Goal: Transaction & Acquisition: Book appointment/travel/reservation

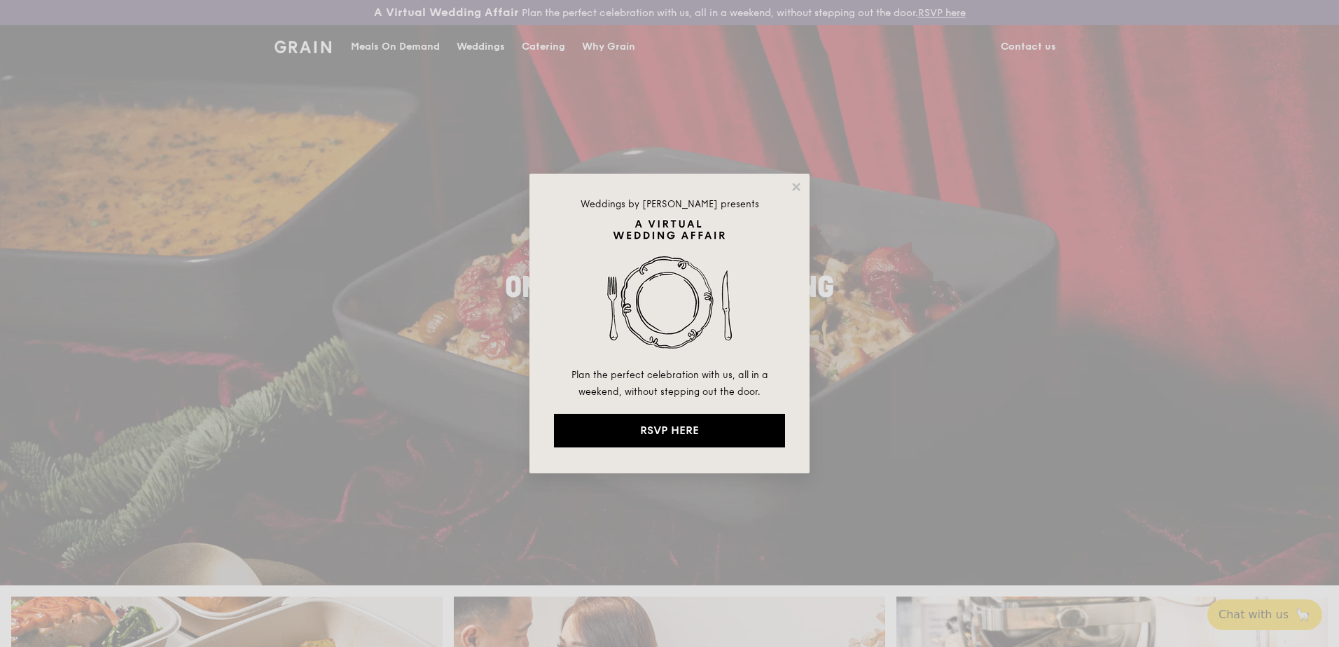
click at [799, 179] on div "Weddings by [PERSON_NAME] presents Plan the perfect celebration with us, all in…" at bounding box center [669, 324] width 280 height 300
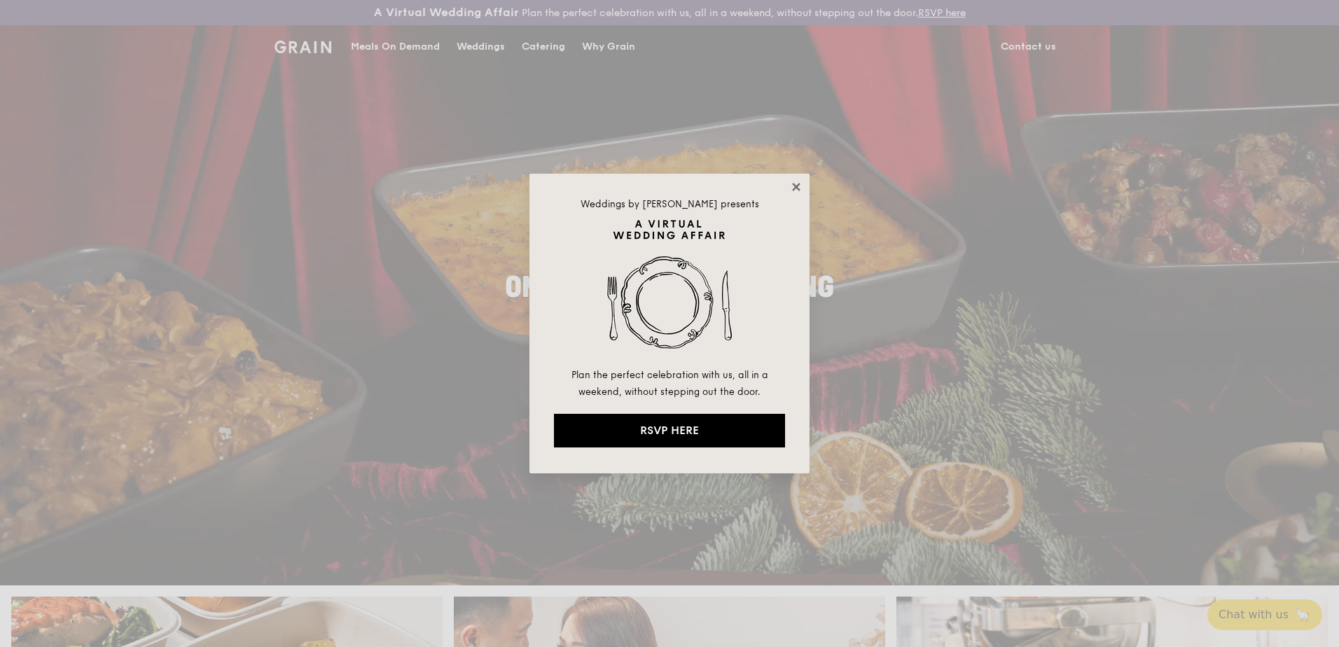
click at [799, 182] on icon at bounding box center [796, 187] width 13 height 13
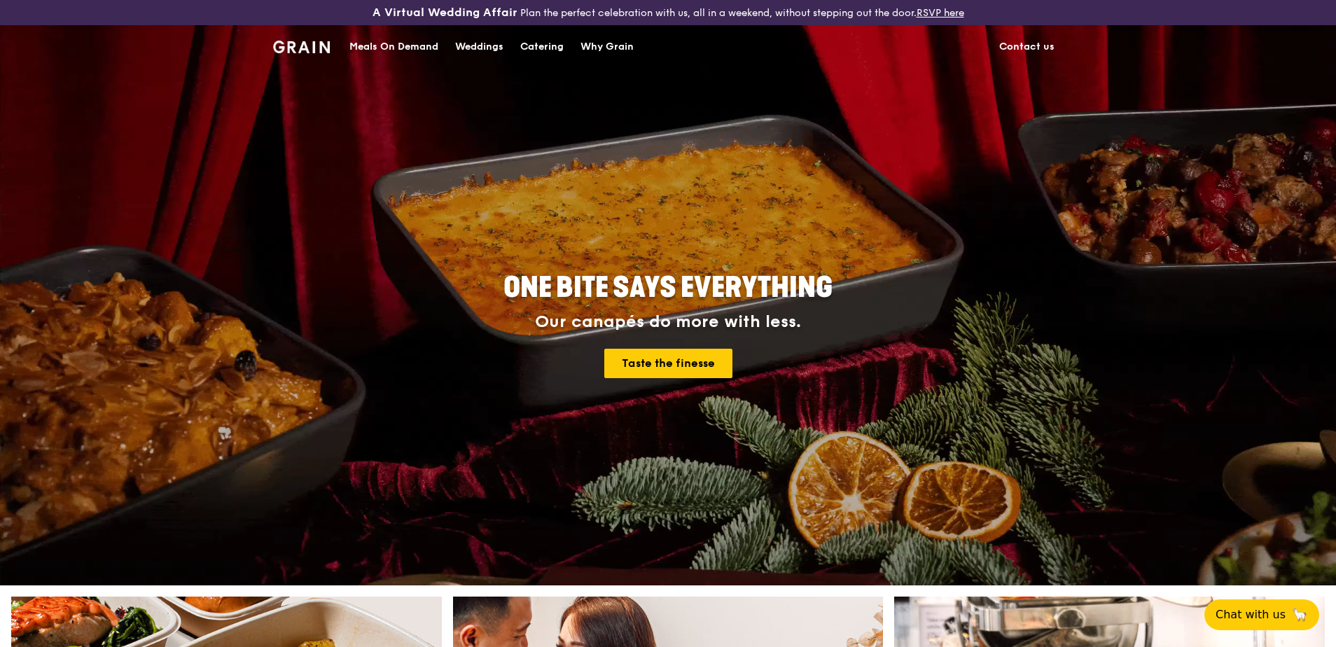
click at [535, 45] on div "Catering" at bounding box center [541, 47] width 43 height 42
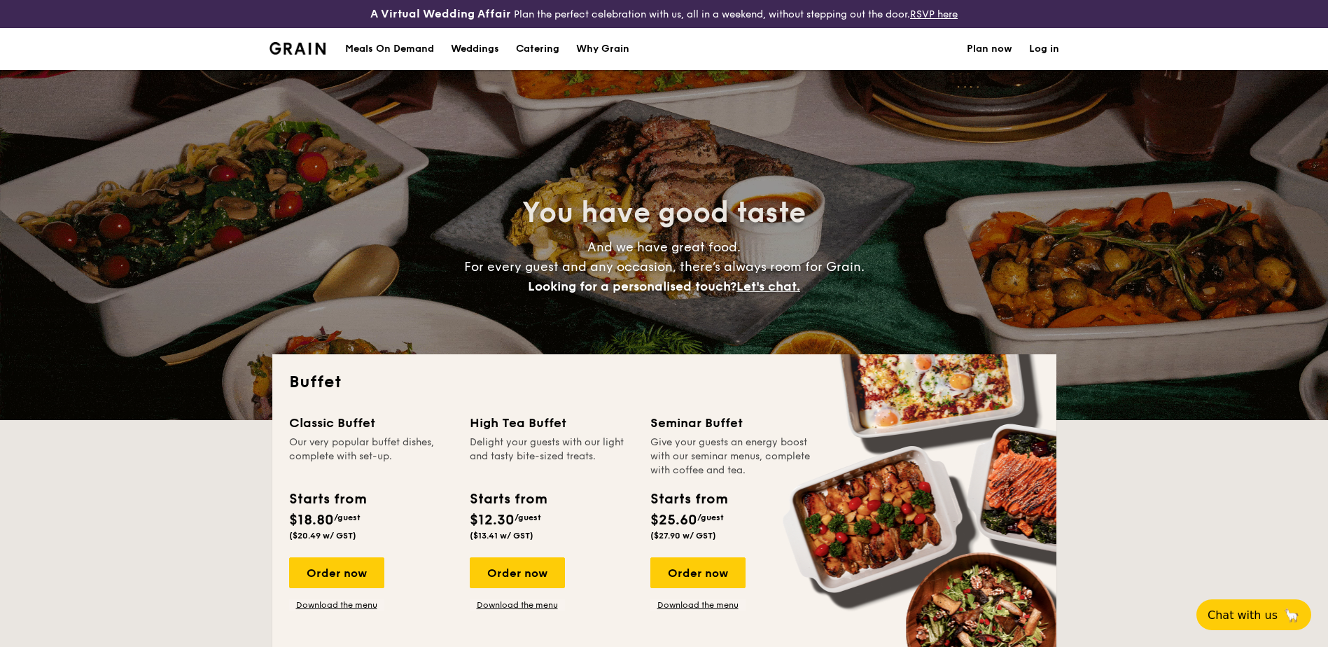
select select
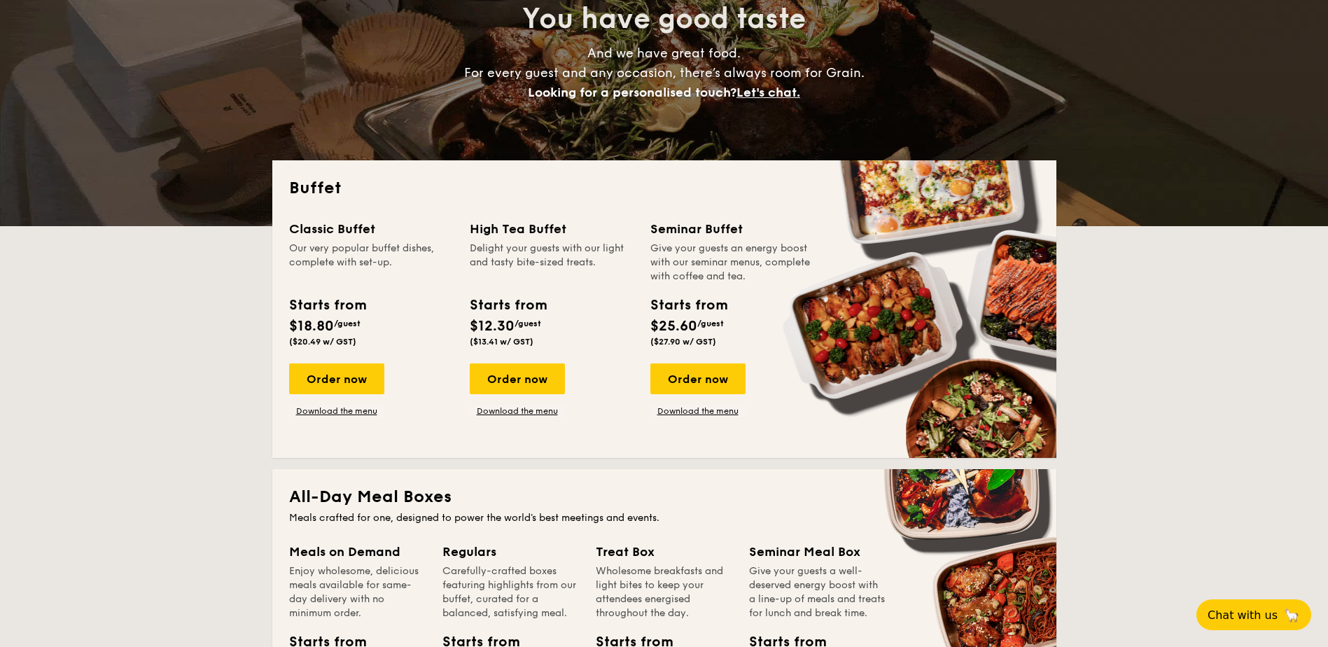
scroll to position [280, 0]
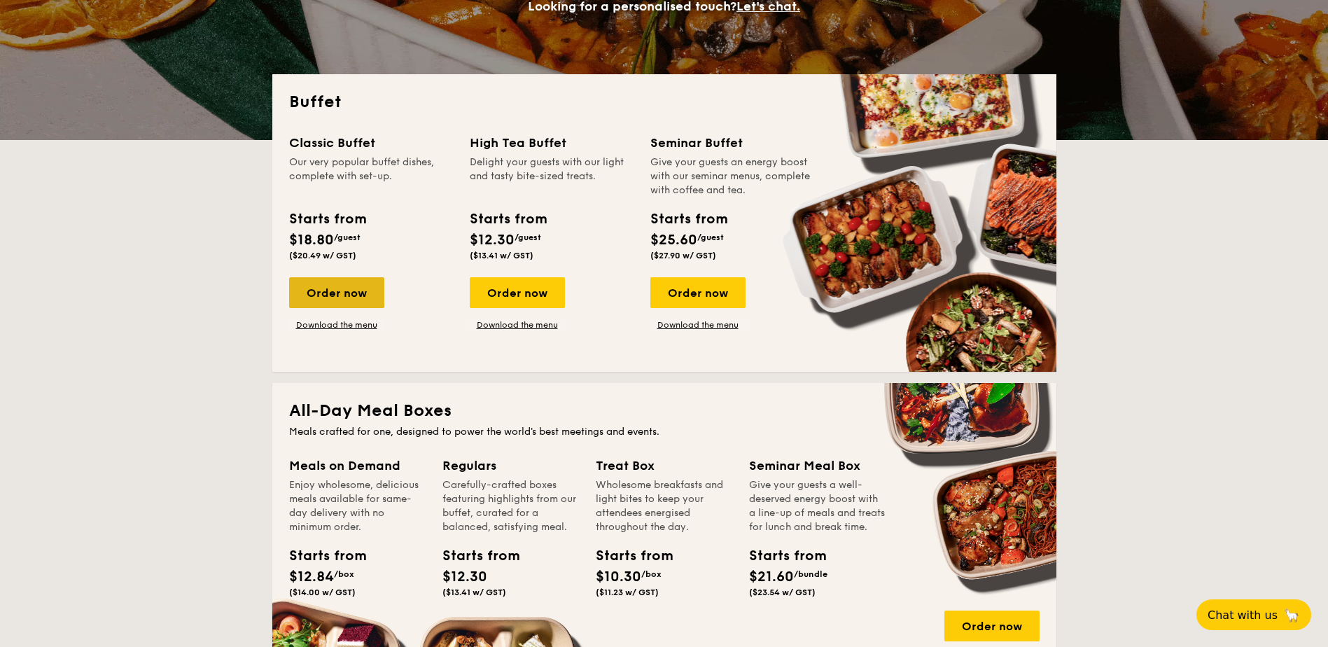
click at [337, 292] on div "Order now" at bounding box center [336, 292] width 95 height 31
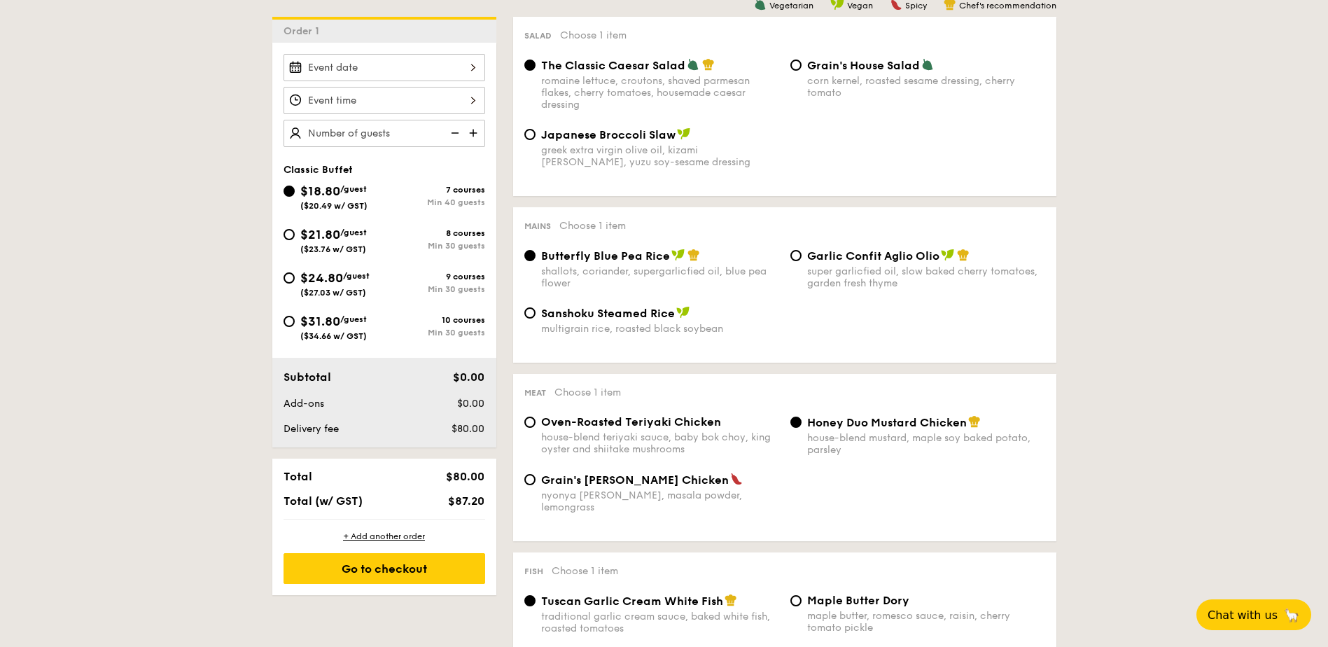
scroll to position [420, 0]
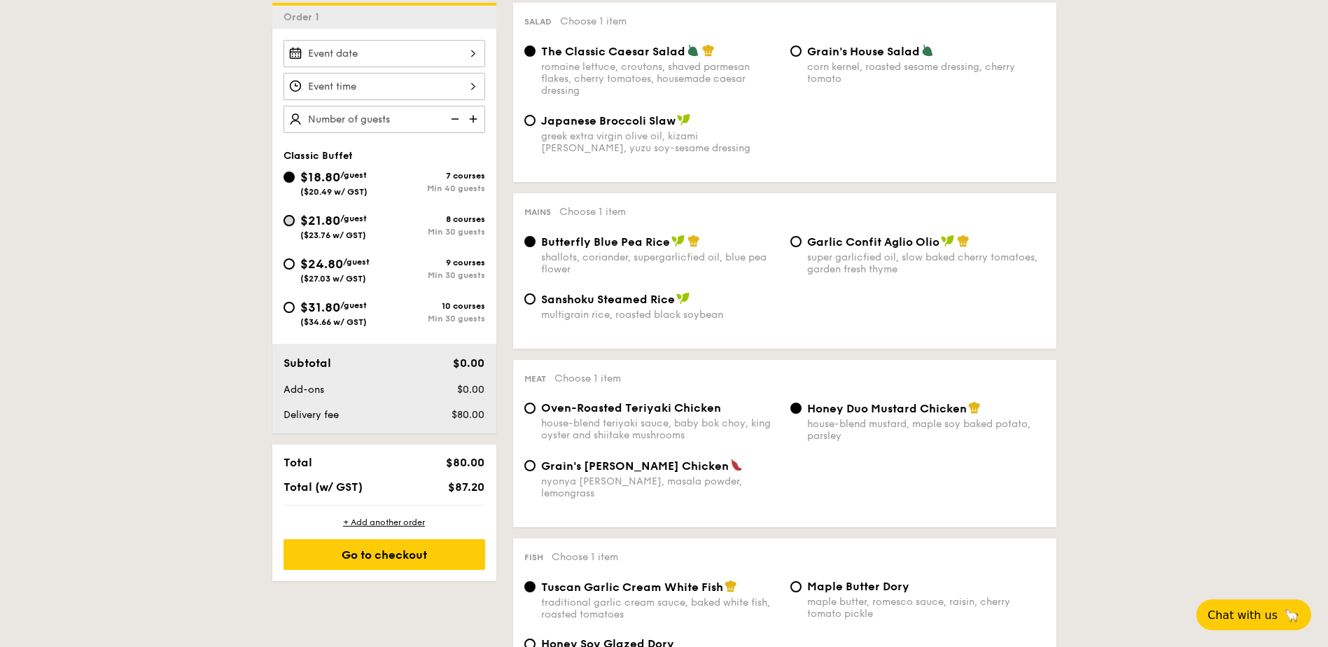
click at [291, 217] on input "$21.80 /guest ($23.76 w/ GST) 8 courses Min 30 guests" at bounding box center [289, 220] width 11 height 11
radio input "true"
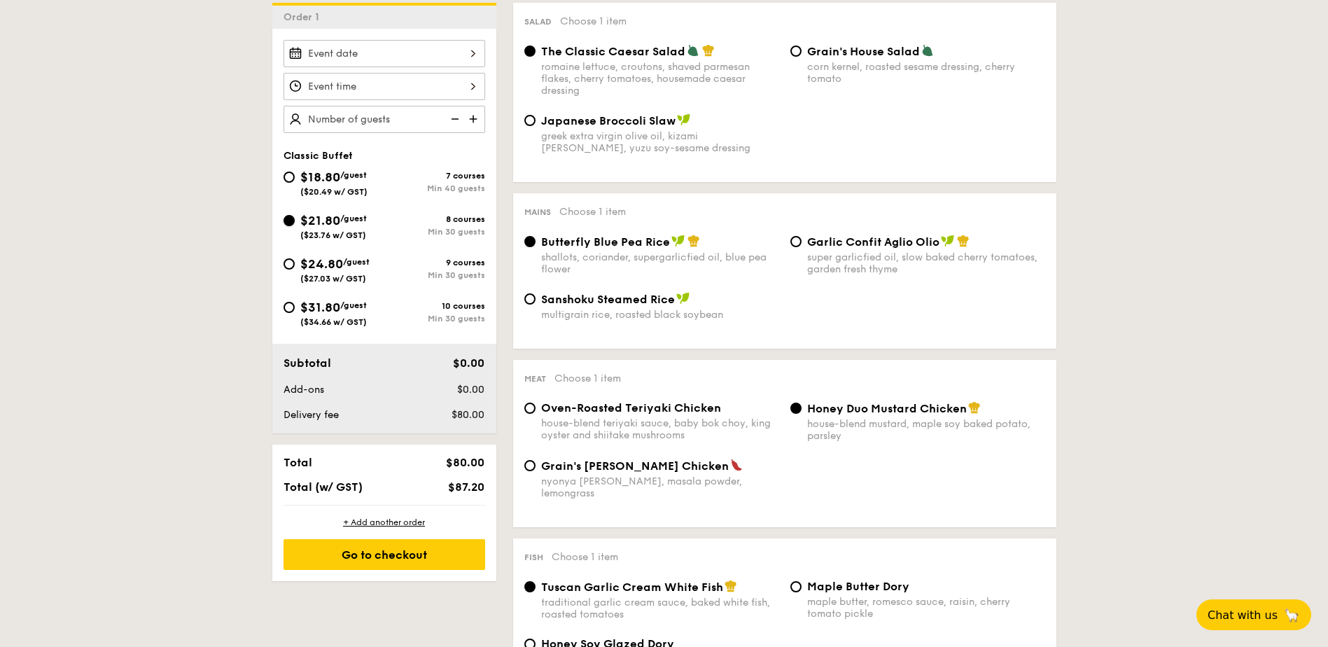
radio input "true"
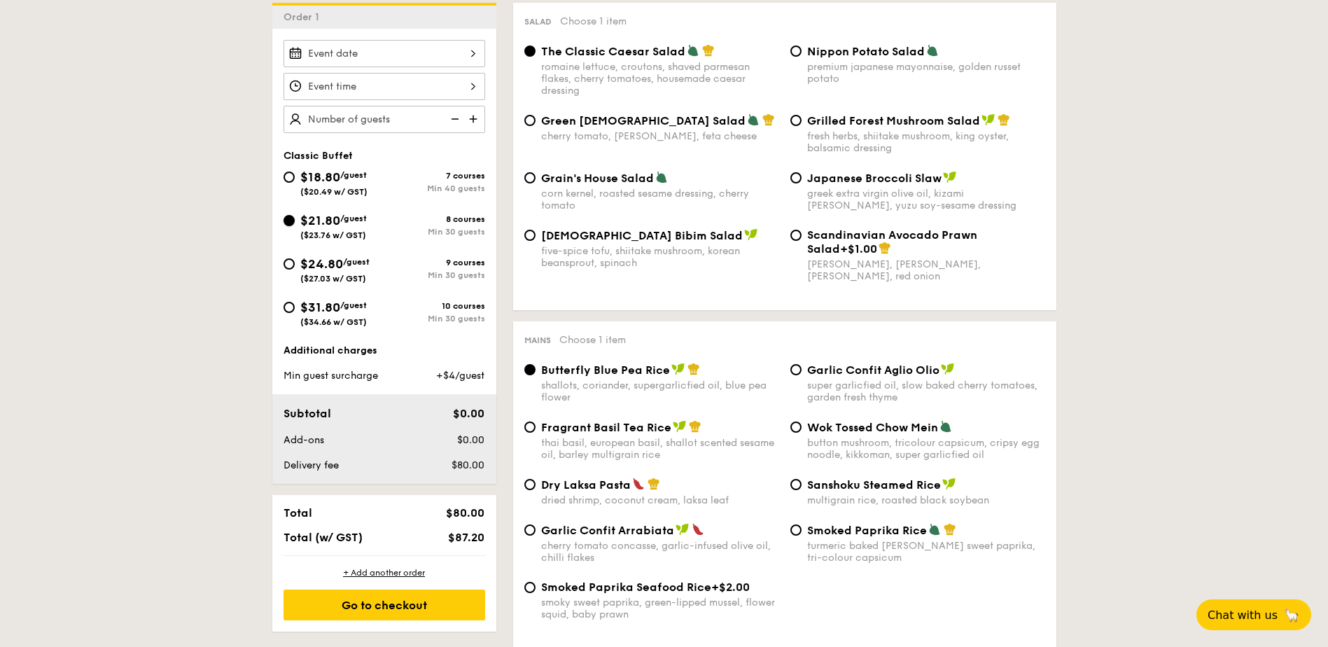
scroll to position [350, 0]
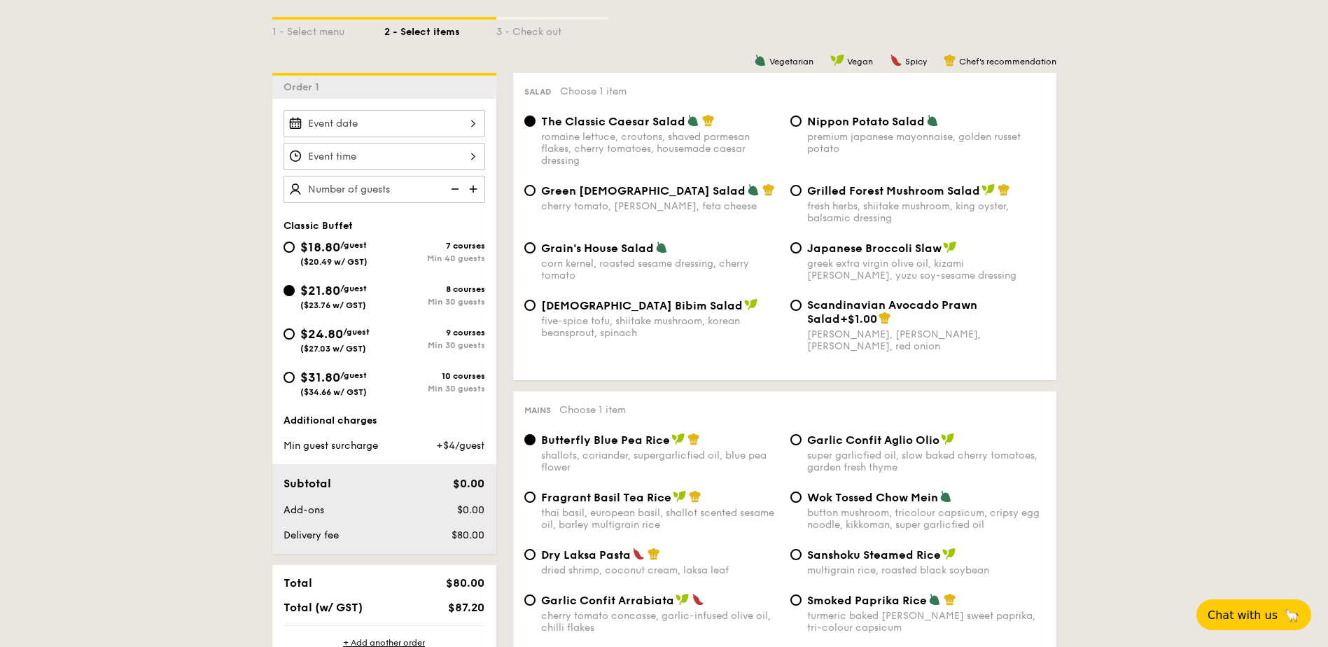
click at [804, 187] on div "Grilled Forest Mushroom Salad fresh herbs, shiitake mushroom, king oyster, bals…" at bounding box center [918, 203] width 266 height 41
click at [786, 195] on div "Grilled Forest Mushroom Salad fresh herbs, shiitake mushroom, king oyster, bals…" at bounding box center [918, 203] width 266 height 41
click at [793, 192] on input "Grilled Forest Mushroom Salad fresh herbs, shiitake mushroom, king oyster, bals…" at bounding box center [795, 190] width 11 height 11
radio input "true"
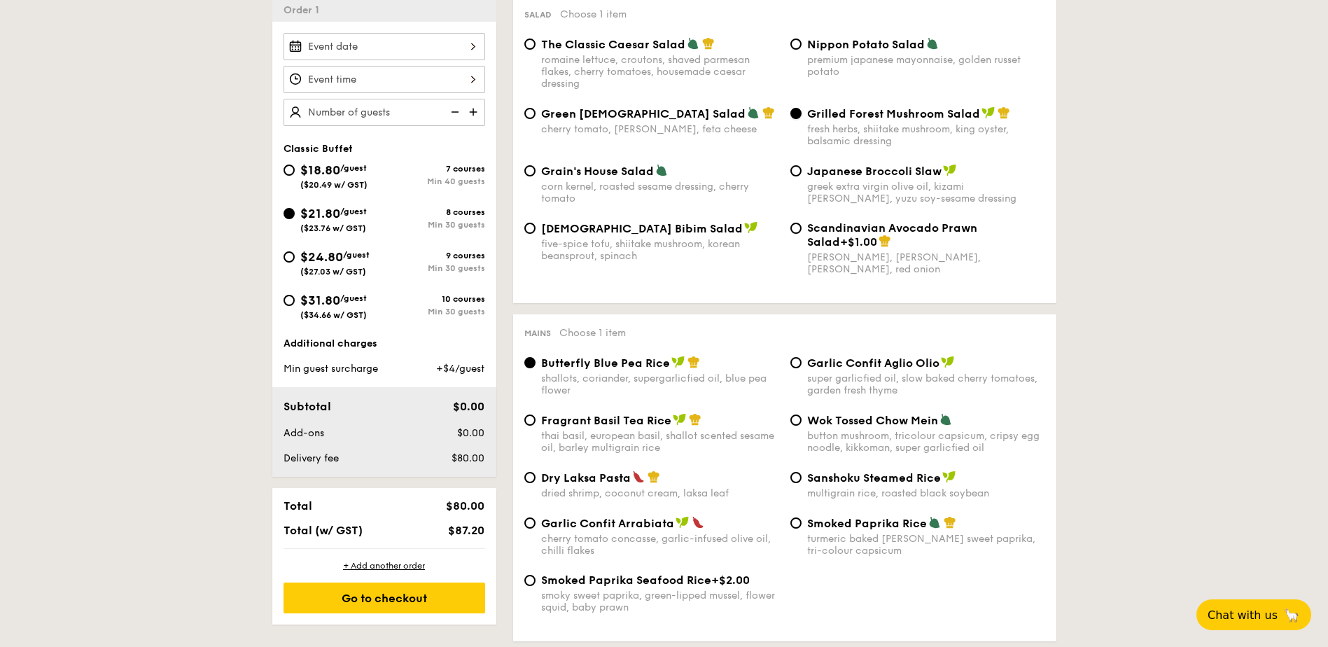
scroll to position [630, 0]
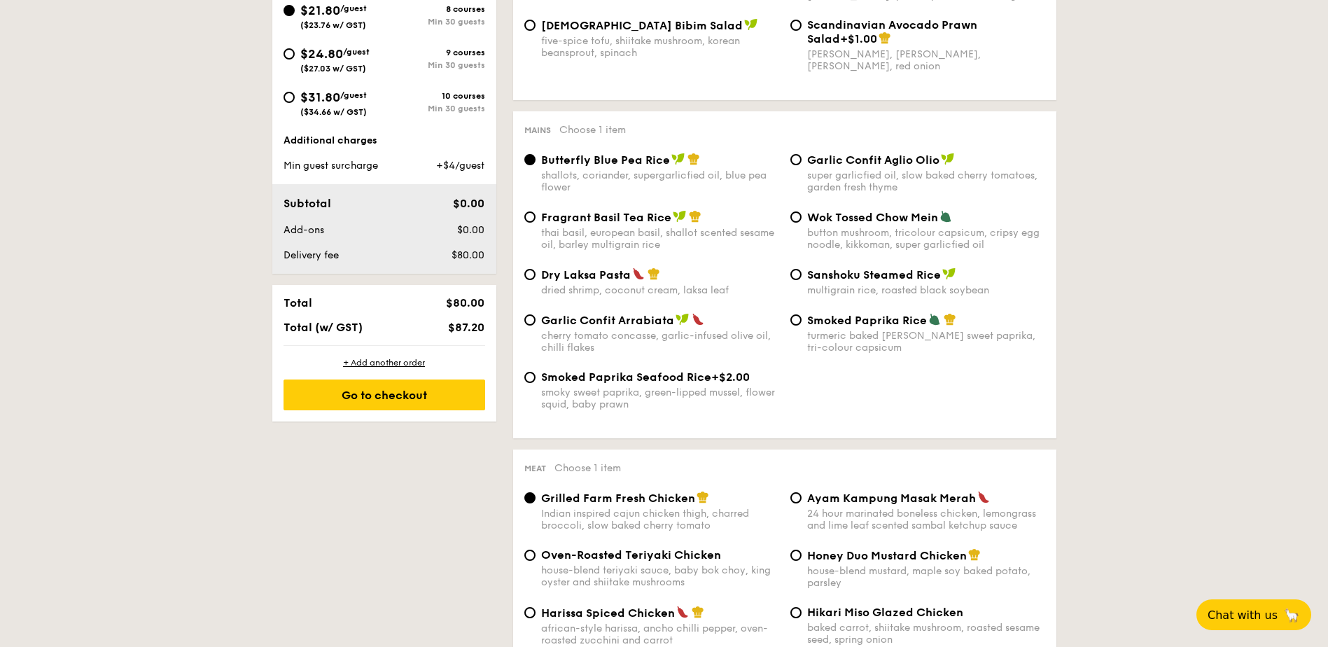
click at [561, 216] on span "Fragrant Basil Tea Rice" at bounding box center [606, 217] width 130 height 13
click at [536, 216] on input "Fragrant Basil Tea Rice thai basil, european basil, shallot scented sesame oil,…" at bounding box center [529, 216] width 11 height 11
radio input "true"
click at [561, 155] on span "Butterfly Blue Pea Rice" at bounding box center [605, 159] width 129 height 13
click at [536, 155] on input "Butterfly Blue Pea Rice shallots, coriander, supergarlicfied oil, blue pea flow…" at bounding box center [529, 159] width 11 height 11
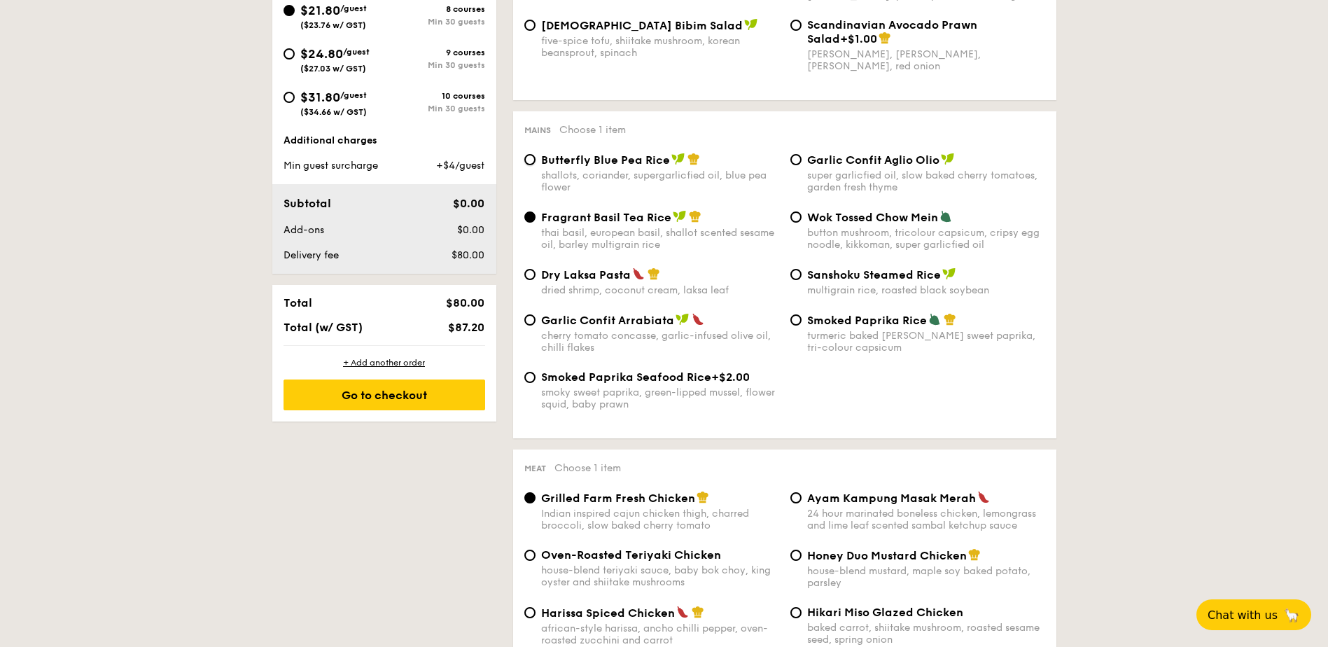
radio input "true"
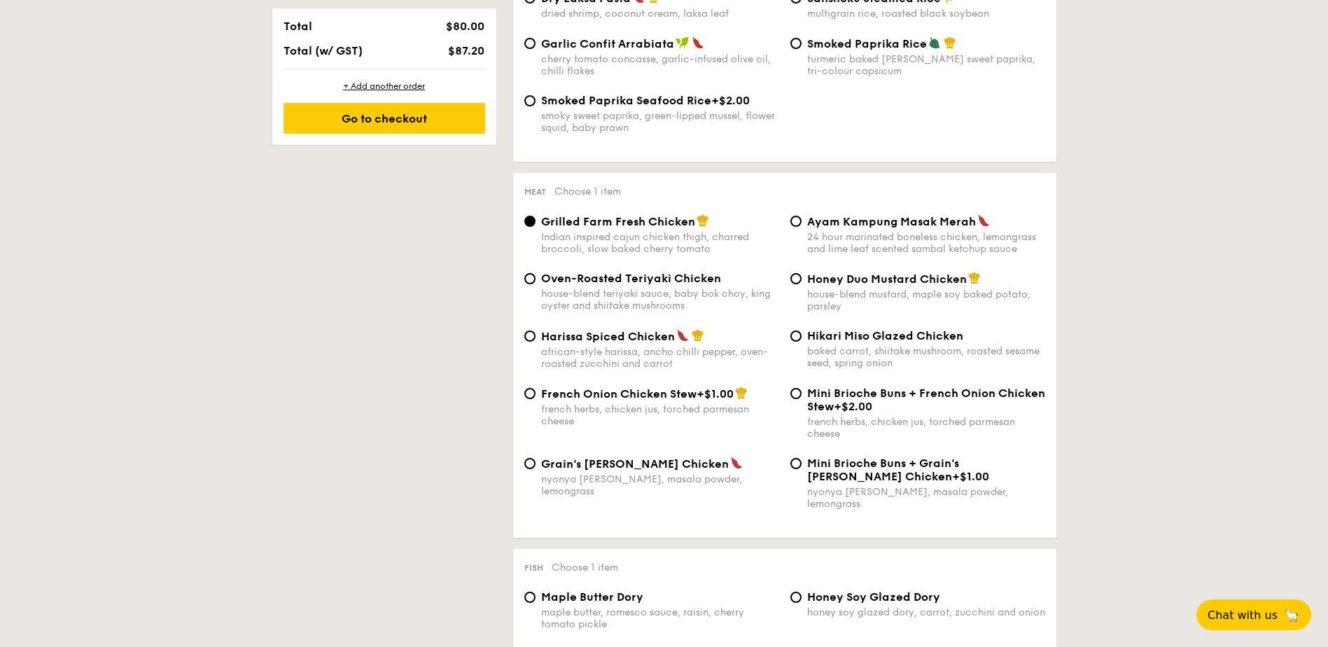
scroll to position [910, 0]
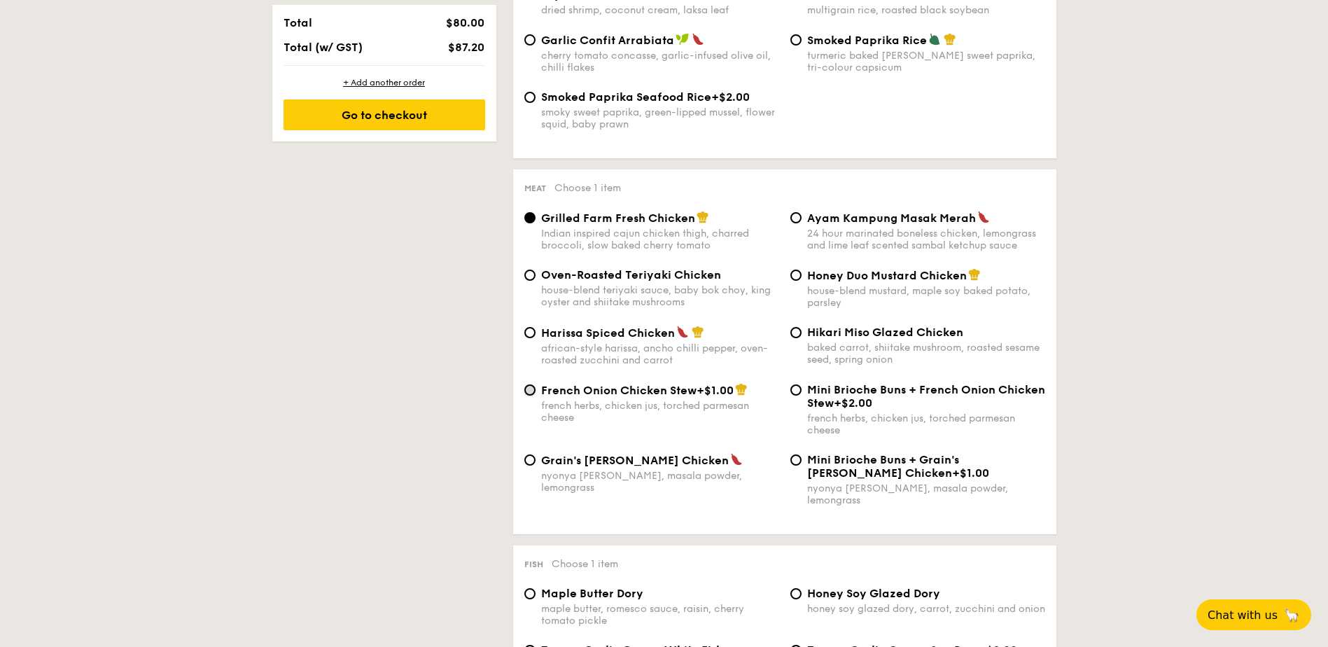
click at [529, 393] on input "French Onion Chicken Stew +$1.00 french herbs, chicken jus, torched parmesan ch…" at bounding box center [529, 389] width 11 height 11
radio input "true"
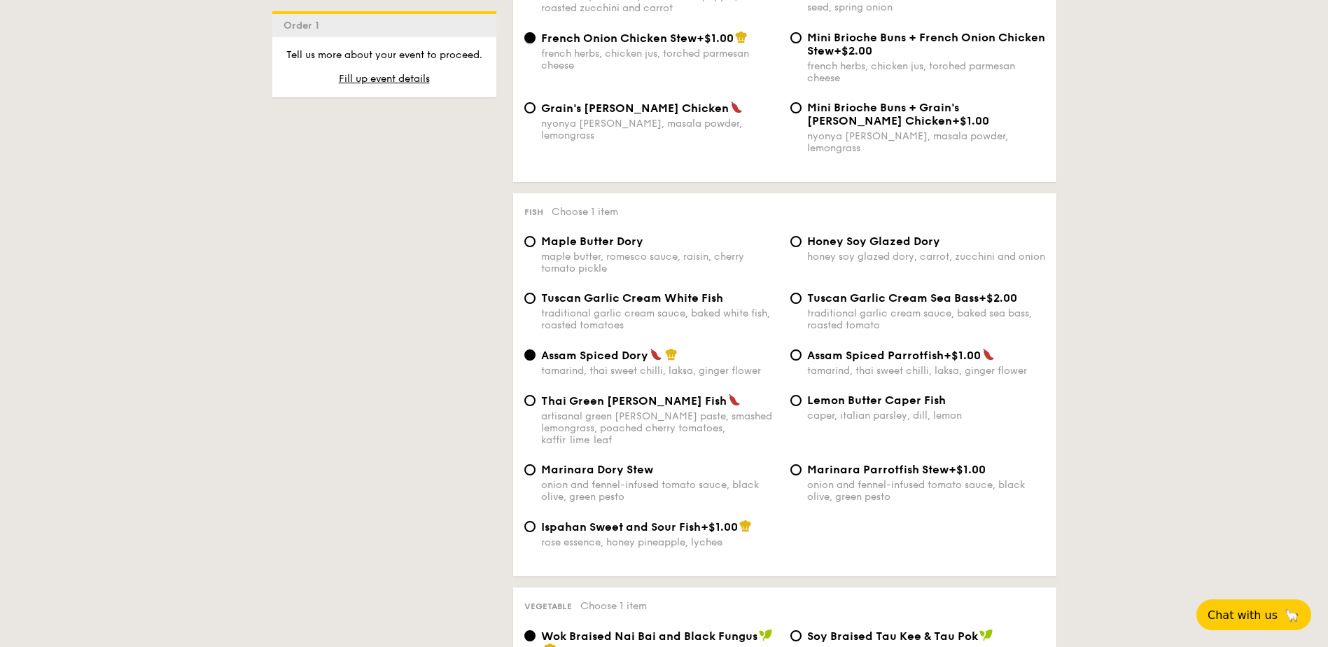
scroll to position [1299, 0]
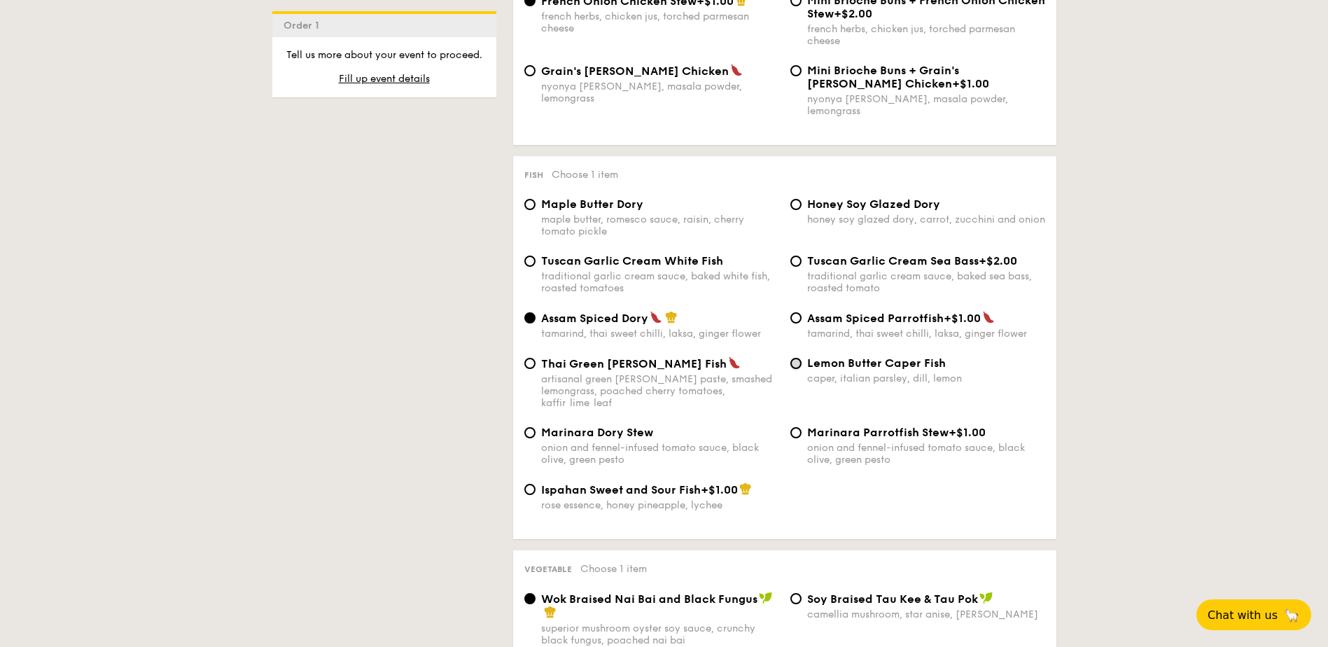
click at [790, 358] on input "Lemon Butter Caper Fish caper, italian parsley, dill, lemon" at bounding box center [795, 363] width 11 height 11
radio input "true"
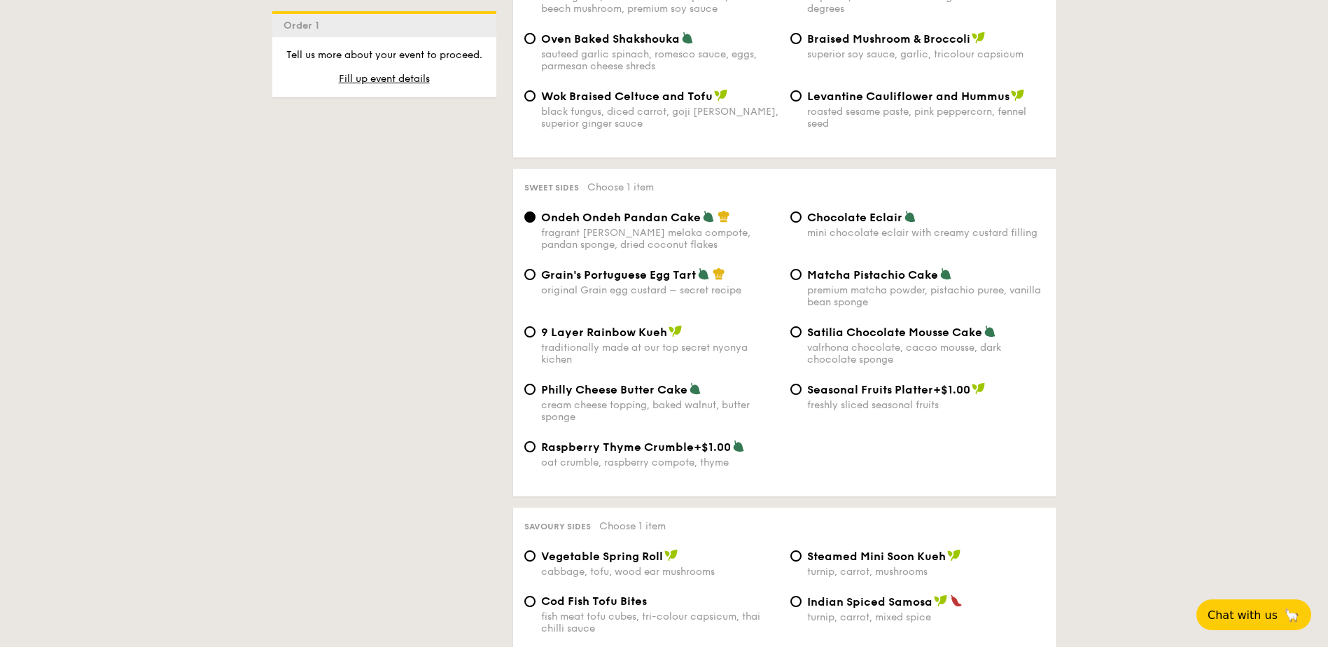
scroll to position [1999, 0]
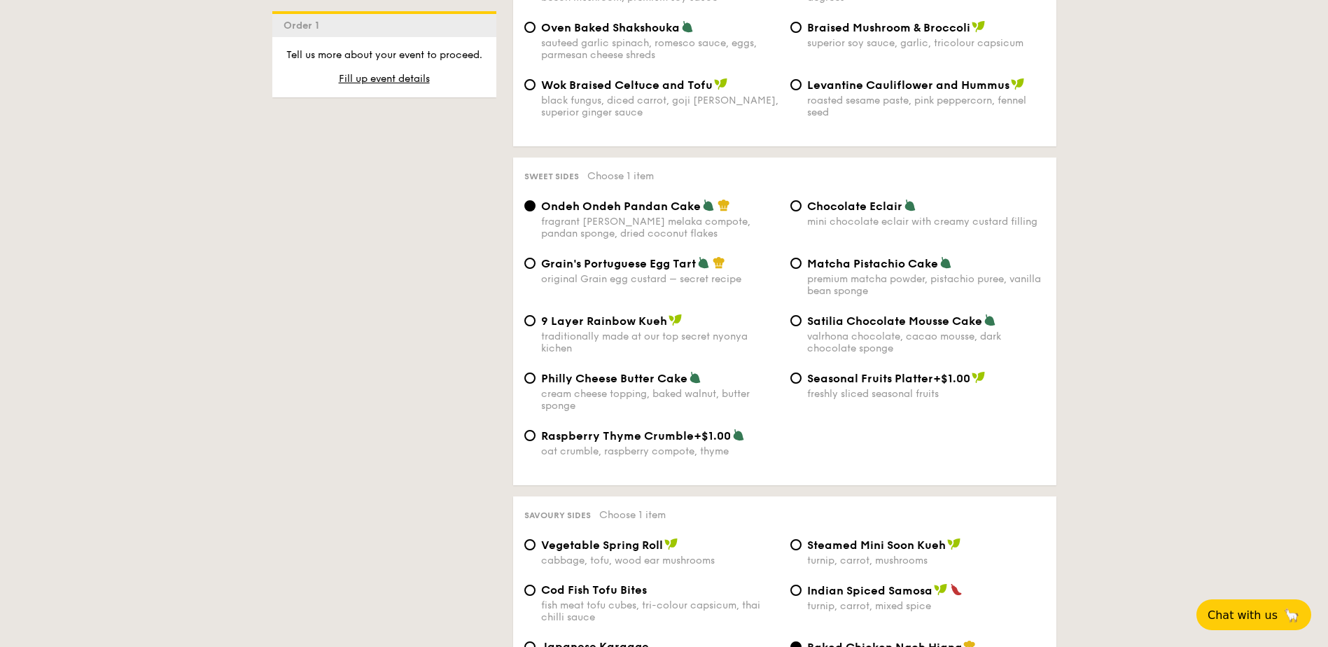
click at [811, 257] on span "Matcha Pistachio Cake" at bounding box center [872, 263] width 131 height 13
click at [802, 258] on input "Matcha Pistachio Cake premium matcha powder, pistachio puree, vanilla bean spon…" at bounding box center [795, 263] width 11 height 11
radio input "true"
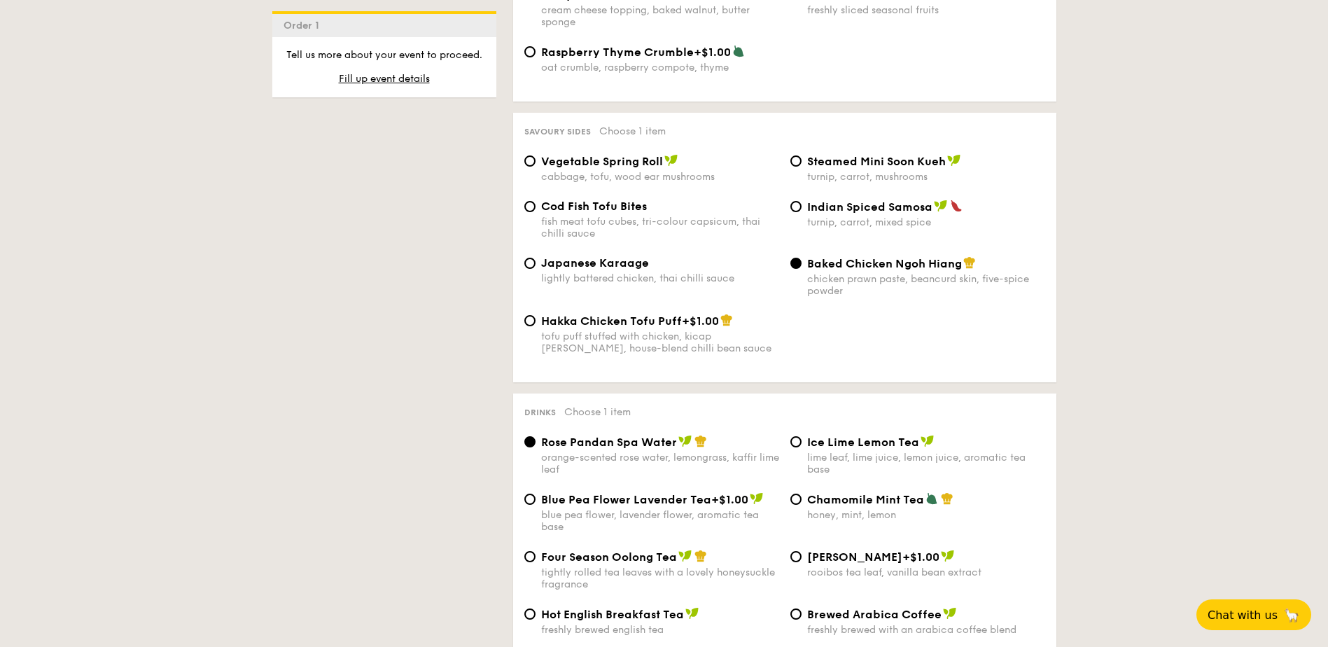
scroll to position [2560, 0]
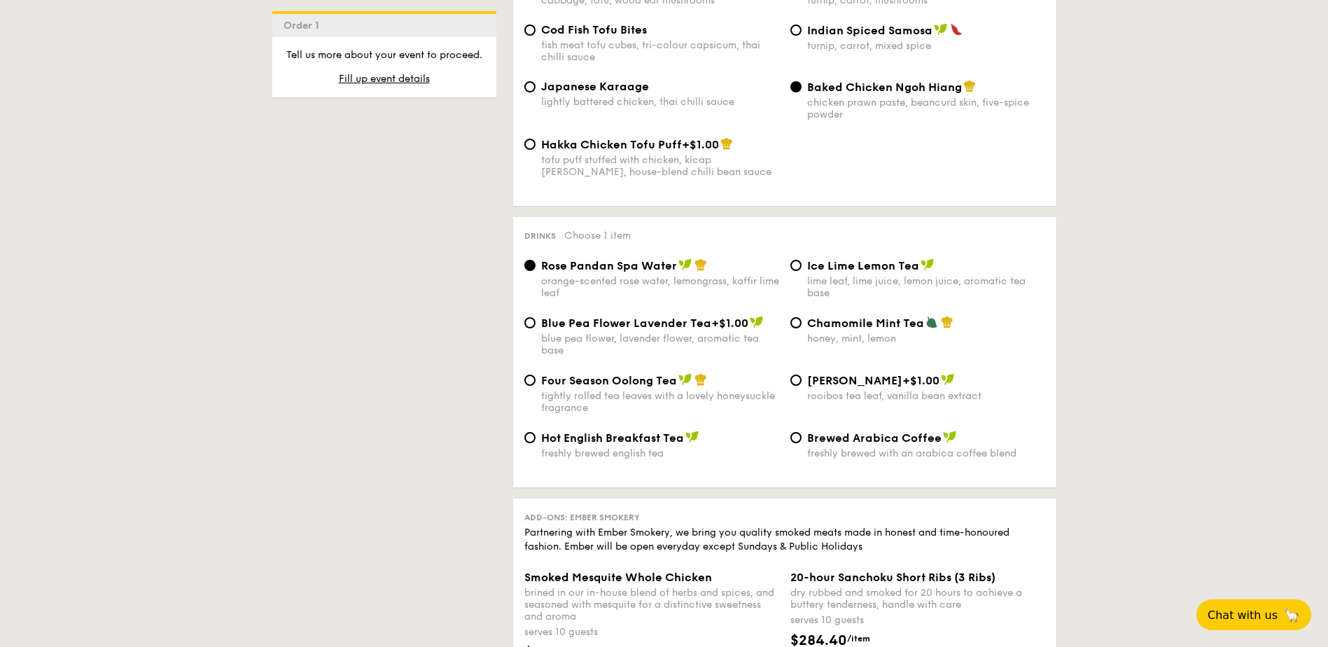
click at [559, 316] on span "Blue Pea Flower Lavender Tea" at bounding box center [626, 322] width 170 height 13
click at [536, 317] on input "Blue Pea Flower Lavender Tea +$1.00 blue pea flower, lavender flower, aromatic …" at bounding box center [529, 322] width 11 height 11
radio input "true"
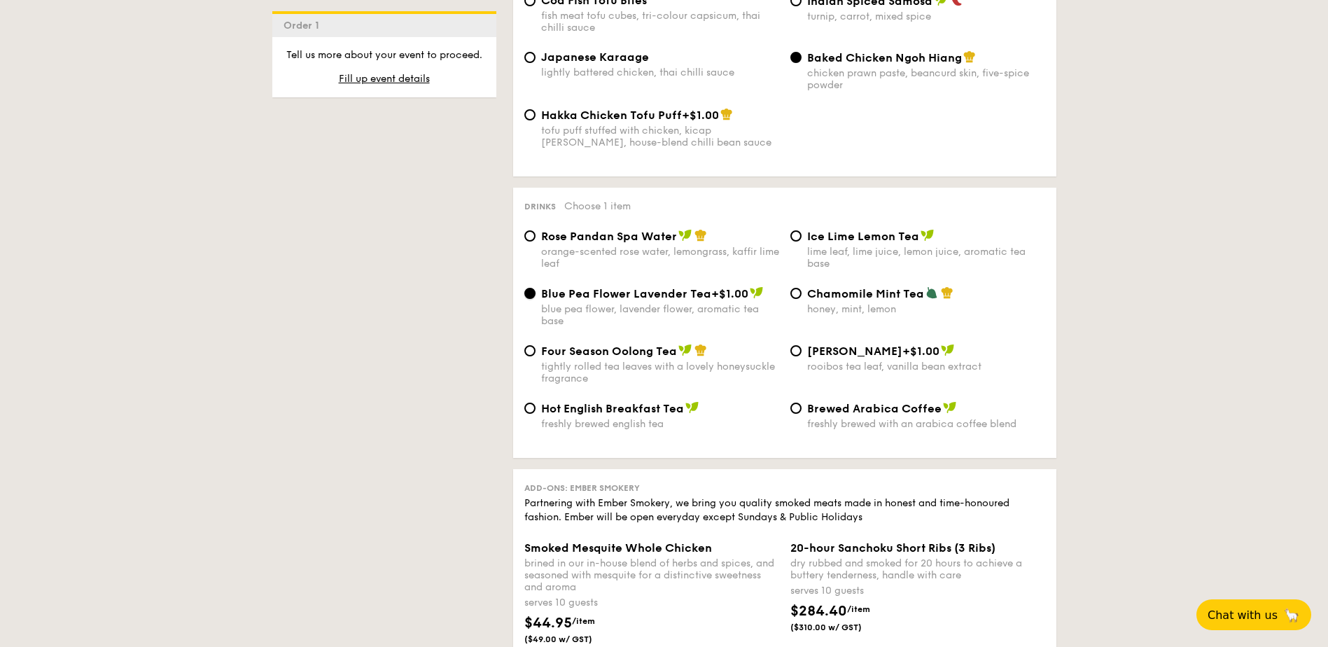
scroll to position [2840, 0]
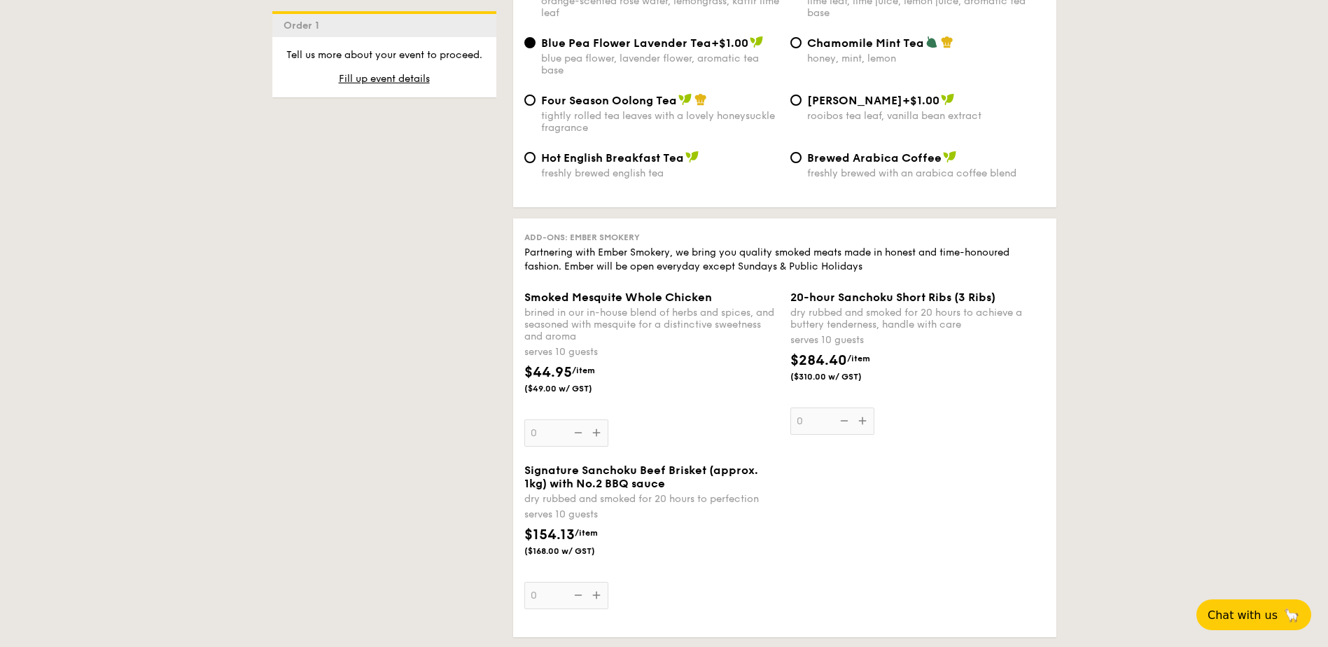
click at [594, 410] on div "Smoked Mesquite Whole Chicken brined in our in-house blend of herbs and spices,…" at bounding box center [651, 369] width 255 height 156
click at [594, 419] on input "0" at bounding box center [566, 432] width 84 height 27
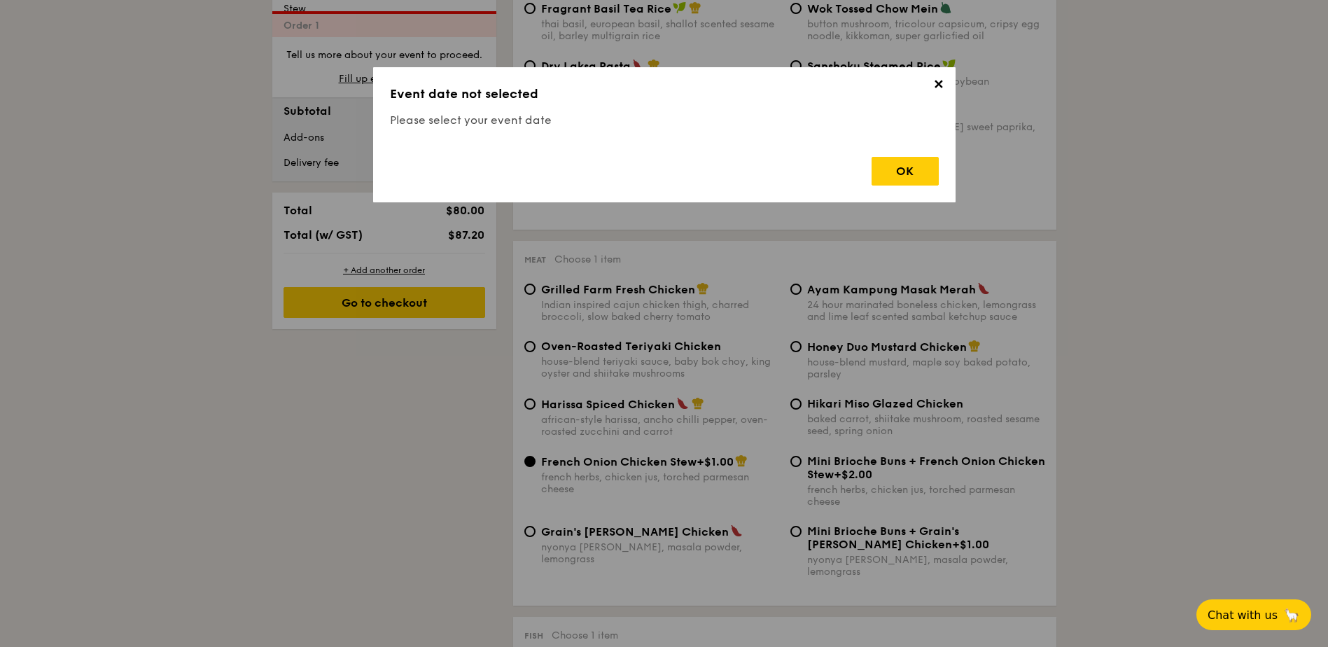
scroll to position [402, 0]
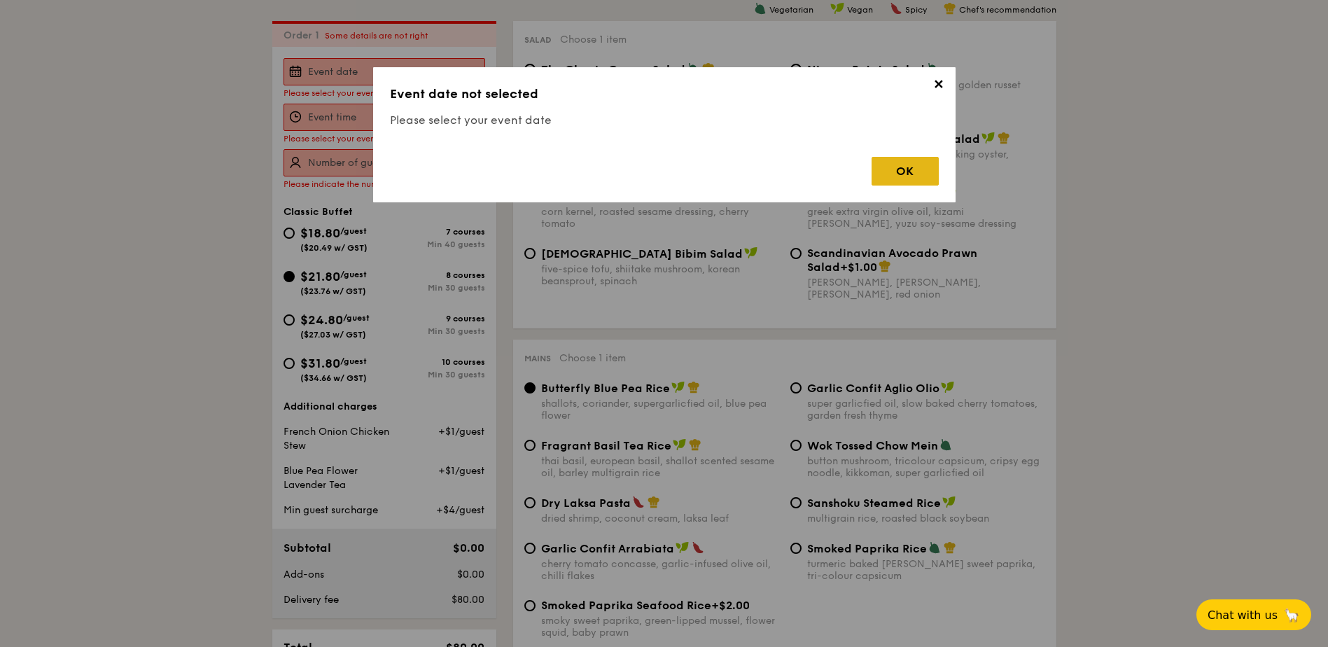
click at [900, 181] on div "OK" at bounding box center [905, 171] width 67 height 29
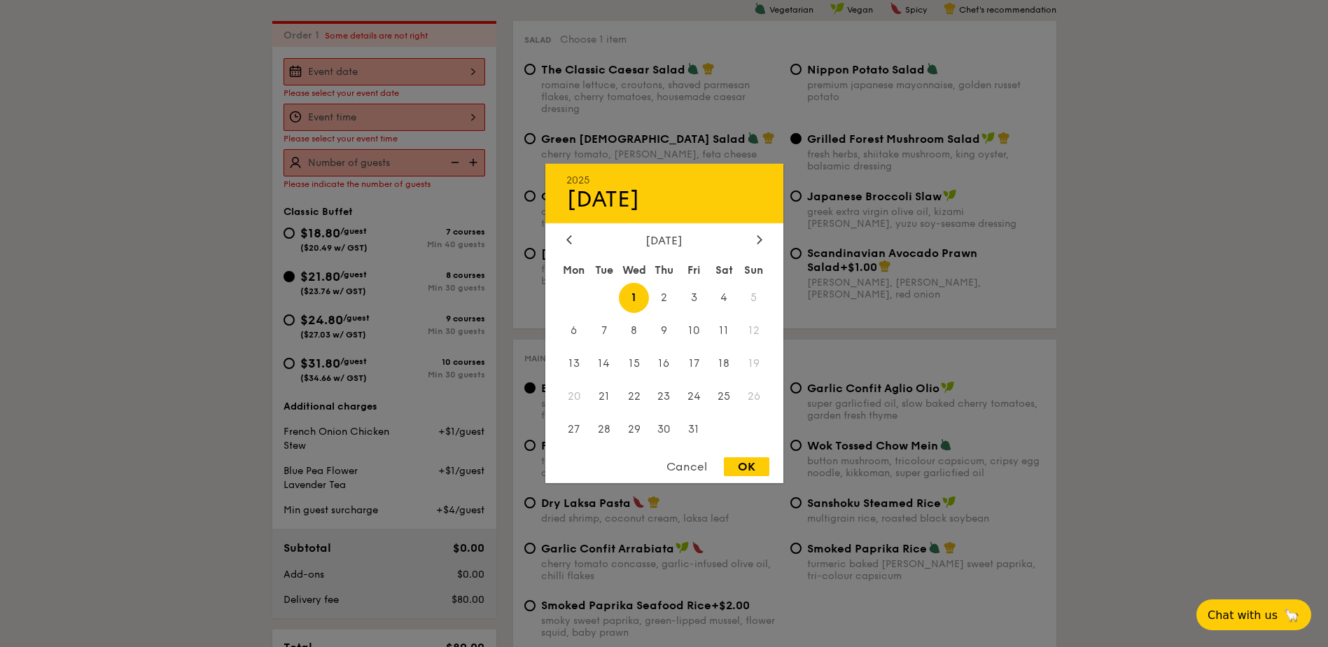
click at [407, 71] on div "2025 Oct 01 October 2025 Mon Tue Wed Thu Fri Sat Sun 1 2 3 4 5 6 7 8 9 10 11 12…" at bounding box center [385, 71] width 202 height 27
click at [760, 238] on icon at bounding box center [759, 239] width 4 height 8
drag, startPoint x: 760, startPoint y: 238, endPoint x: 665, endPoint y: 242, distance: 94.6
click at [665, 242] on div "December 2025" at bounding box center [664, 240] width 196 height 13
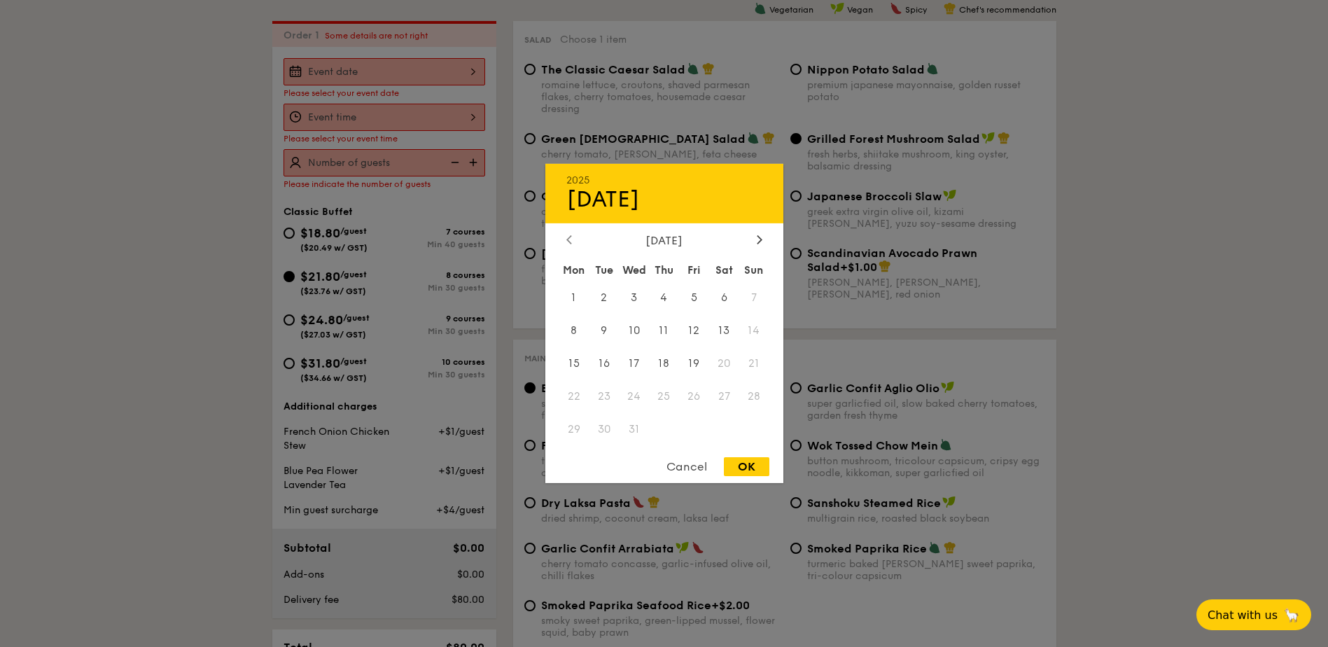
click at [563, 244] on div at bounding box center [569, 240] width 13 height 13
click at [726, 396] on span "22" at bounding box center [724, 396] width 30 height 30
click at [743, 463] on div "OK" at bounding box center [747, 466] width 46 height 19
type input "Nov 22, 2025"
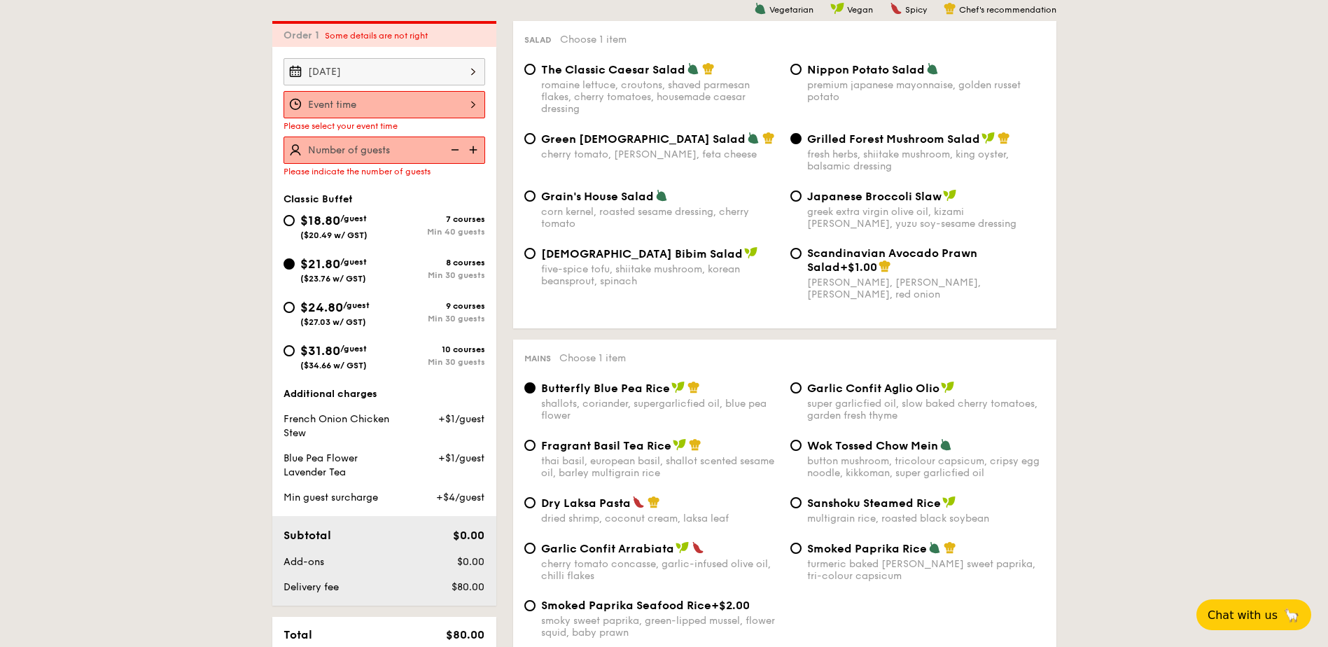
click at [376, 113] on div at bounding box center [385, 104] width 202 height 27
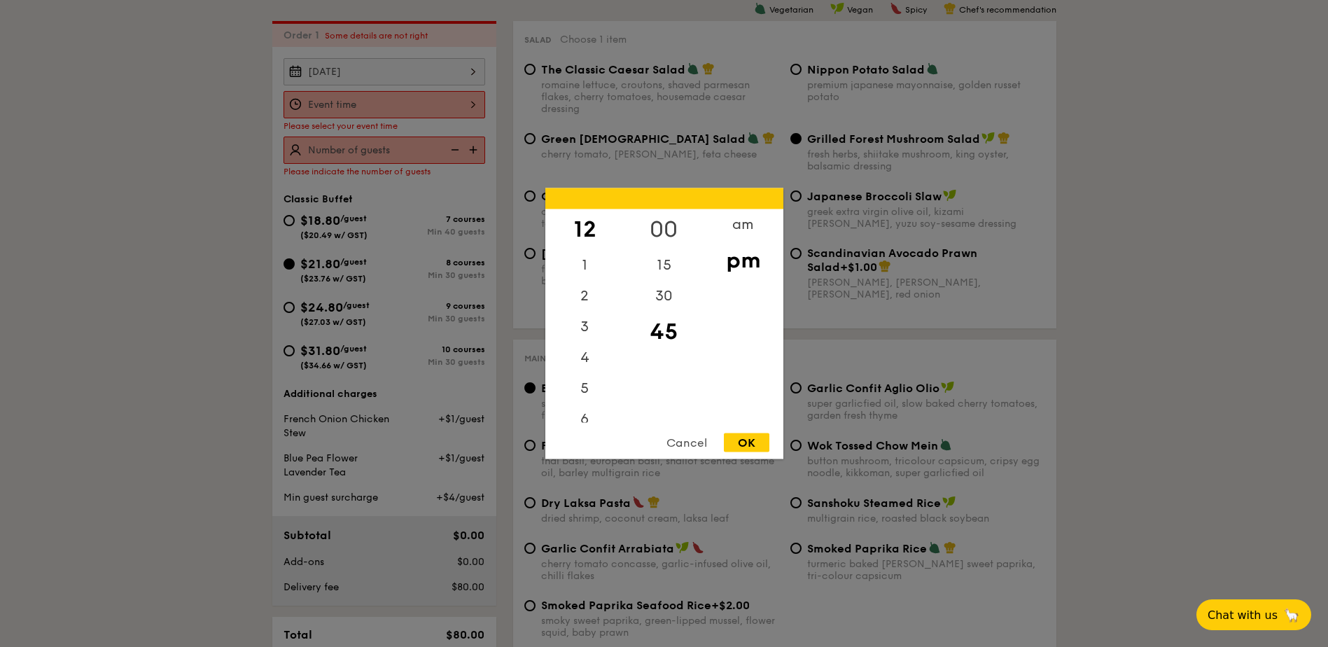
click at [653, 228] on div "00" at bounding box center [663, 229] width 79 height 41
click at [752, 445] on div "OK" at bounding box center [747, 442] width 46 height 19
type input "12:00PM"
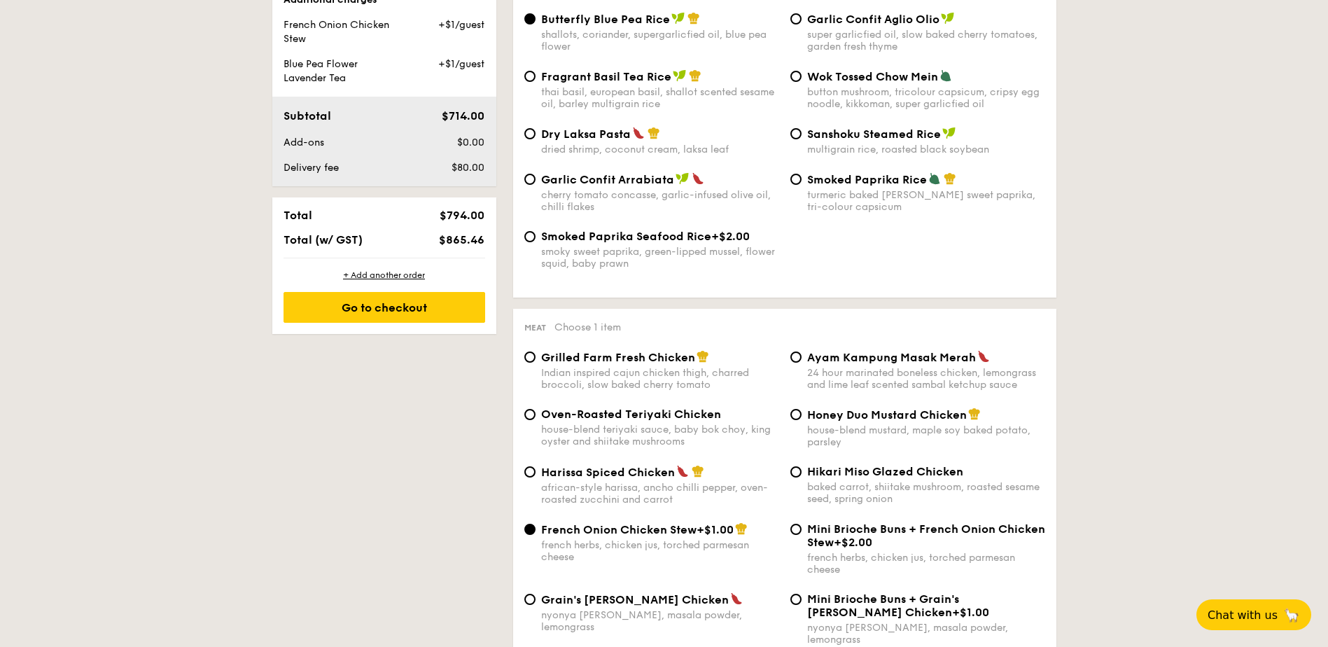
scroll to position [752, 0]
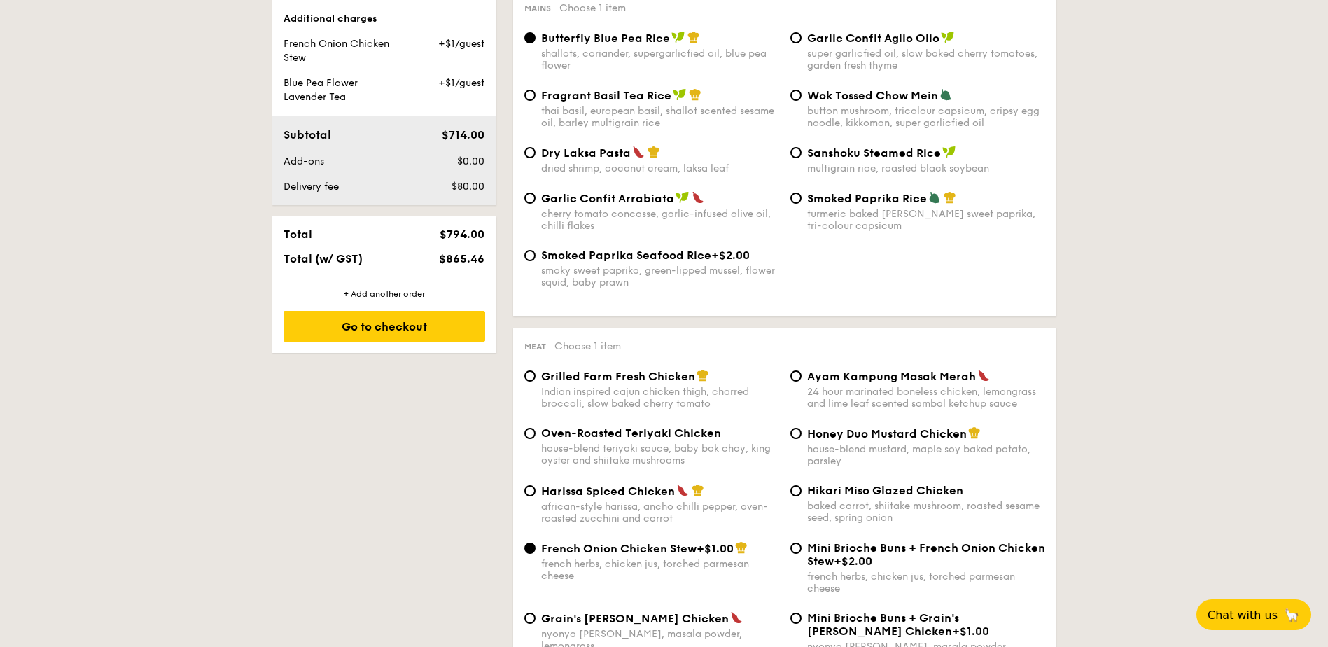
type input "30 guests"
click at [314, 191] on span "Delivery fee" at bounding box center [311, 187] width 55 height 12
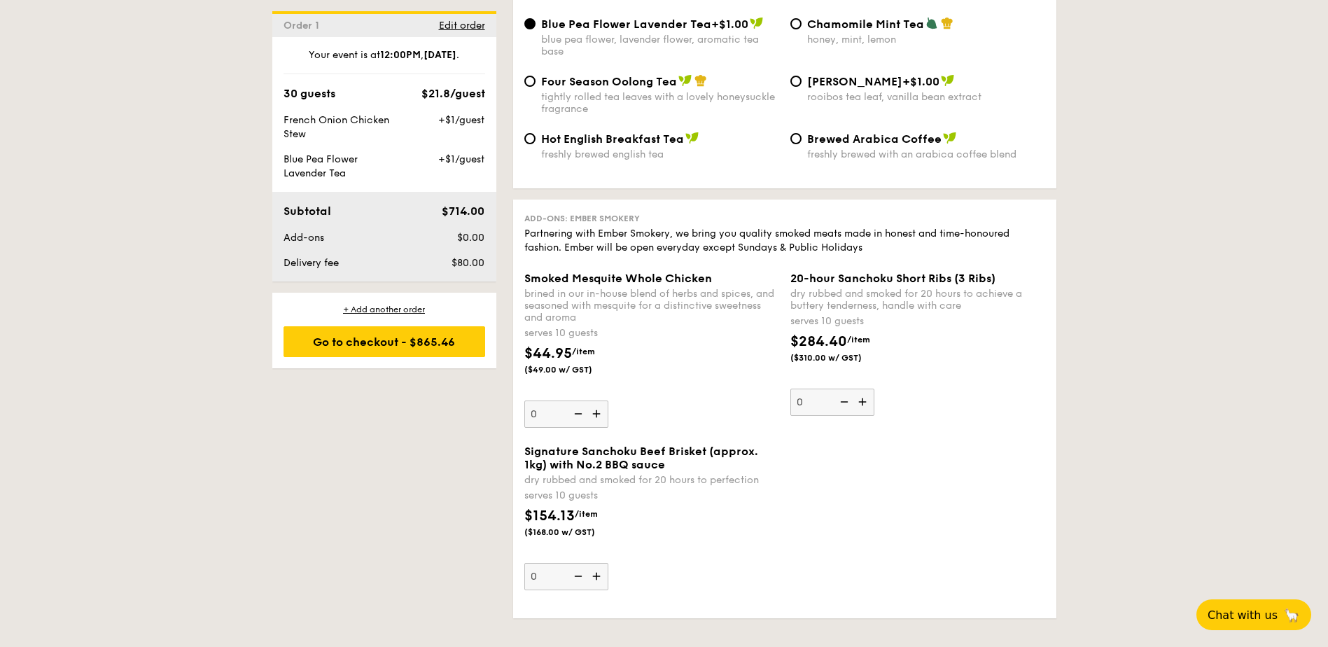
scroll to position [2852, 0]
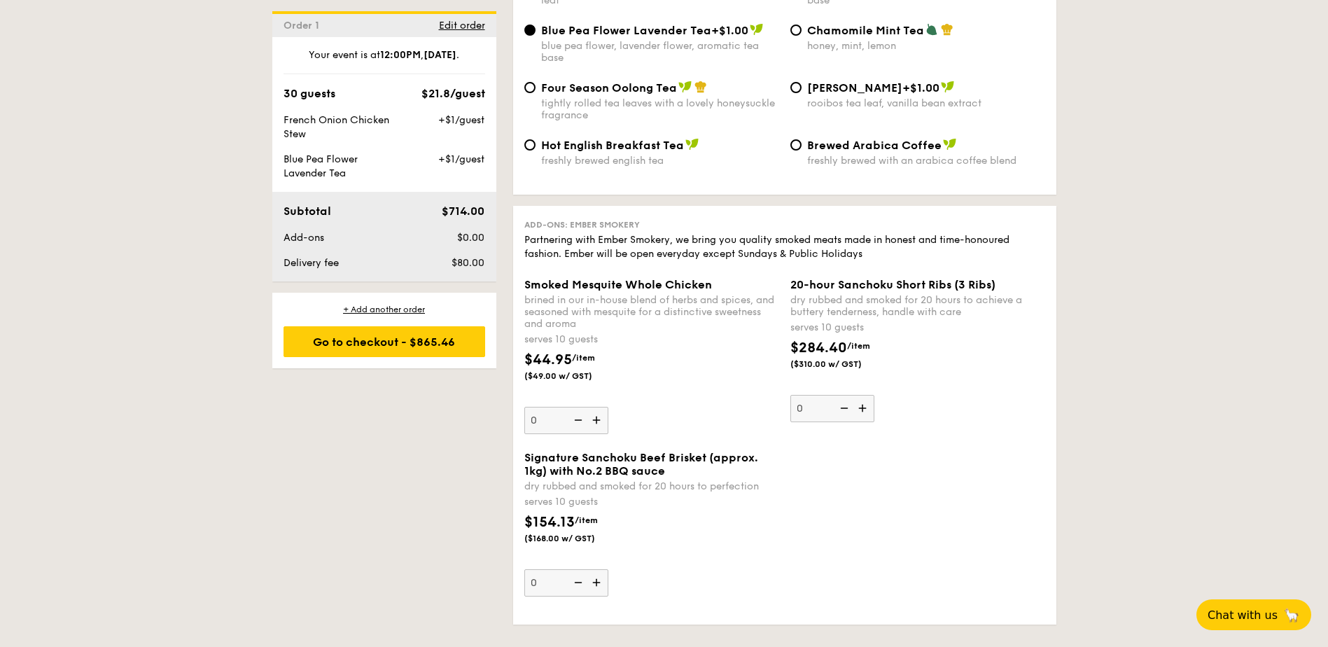
click at [601, 407] on img at bounding box center [597, 420] width 21 height 27
click at [601, 407] on input "0" at bounding box center [566, 420] width 84 height 27
type input "1"
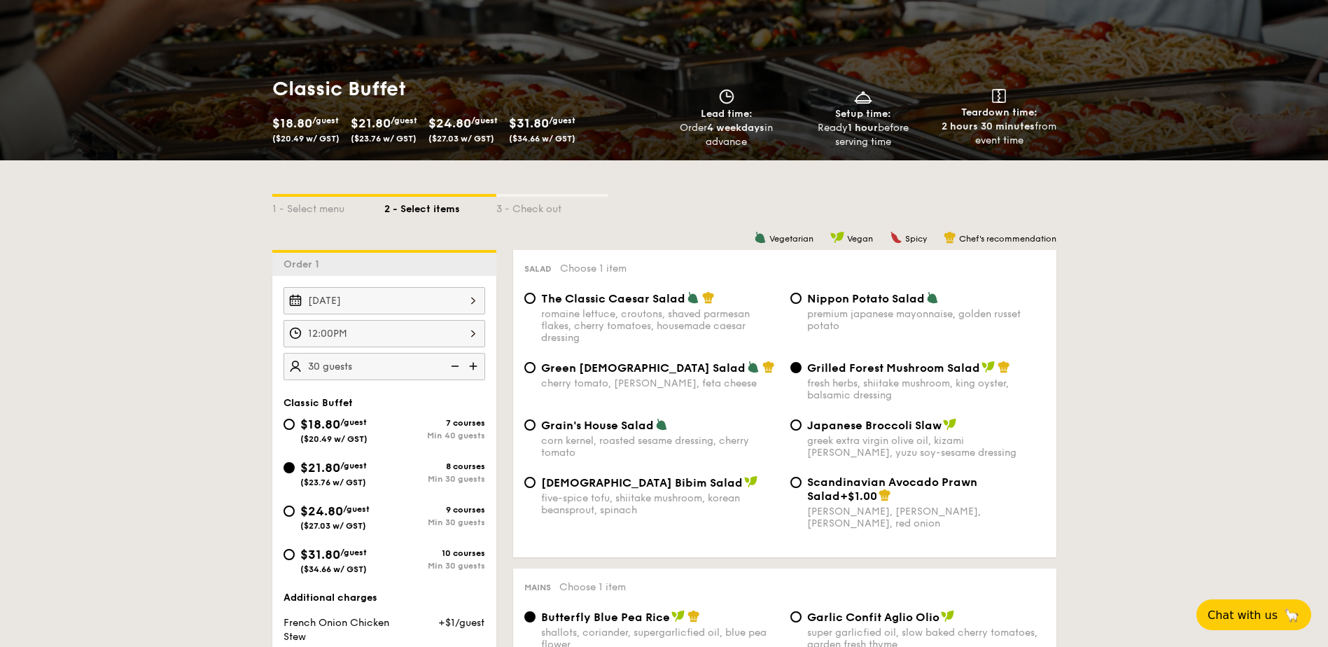
scroll to position [280, 0]
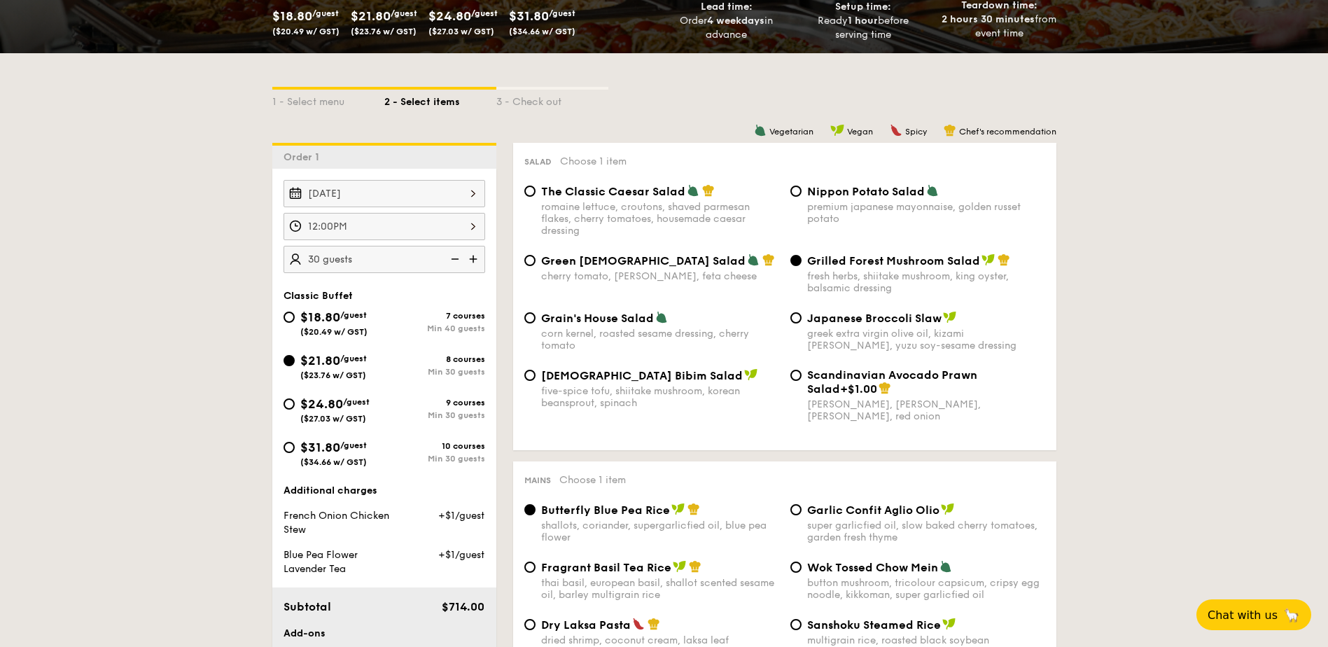
click at [334, 315] on span "$18.80" at bounding box center [320, 316] width 40 height 15
click at [295, 315] on input "$18.80 /guest ($20.49 w/ GST) 7 courses Min 40 guests" at bounding box center [289, 317] width 11 height 11
radio input "true"
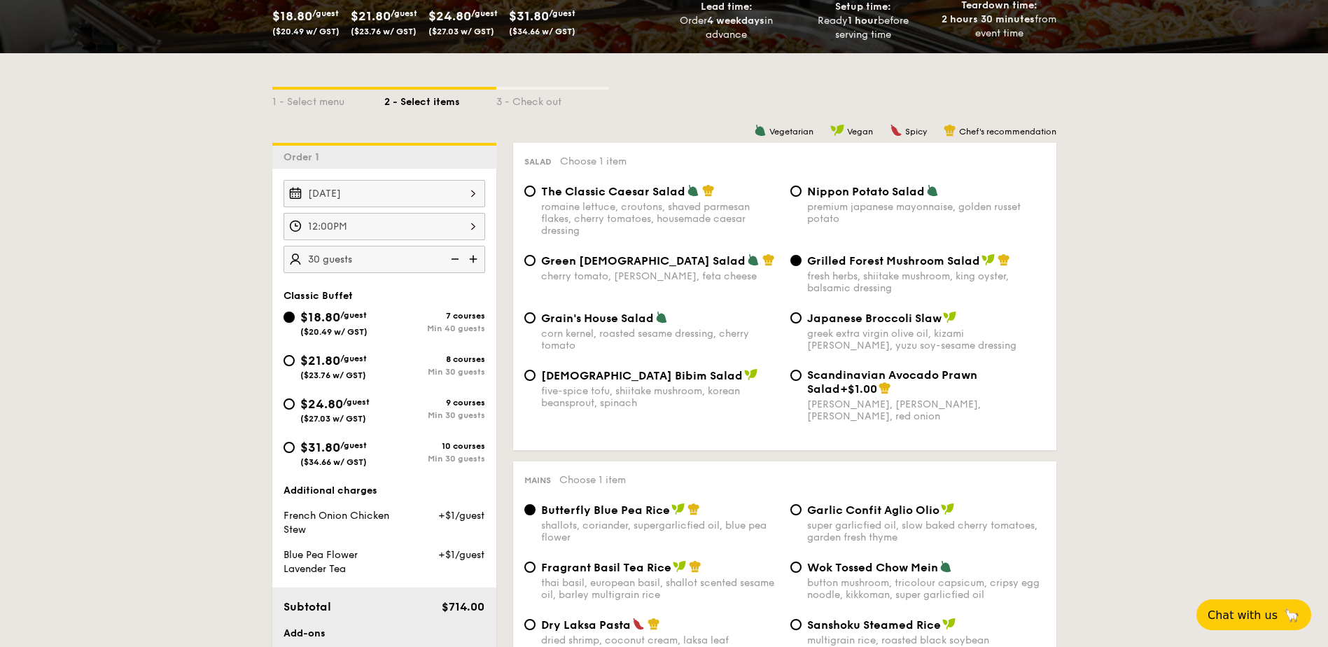
radio input "true"
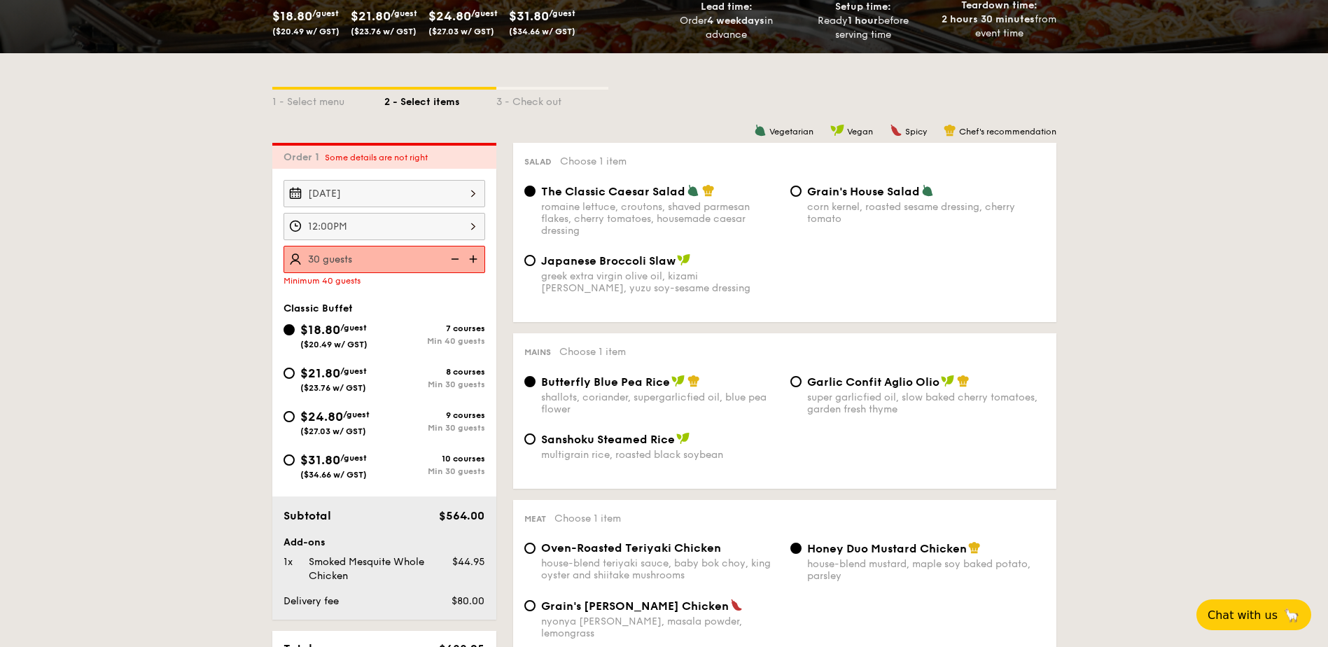
click at [475, 259] on img at bounding box center [474, 259] width 21 height 27
type input "40 guests"
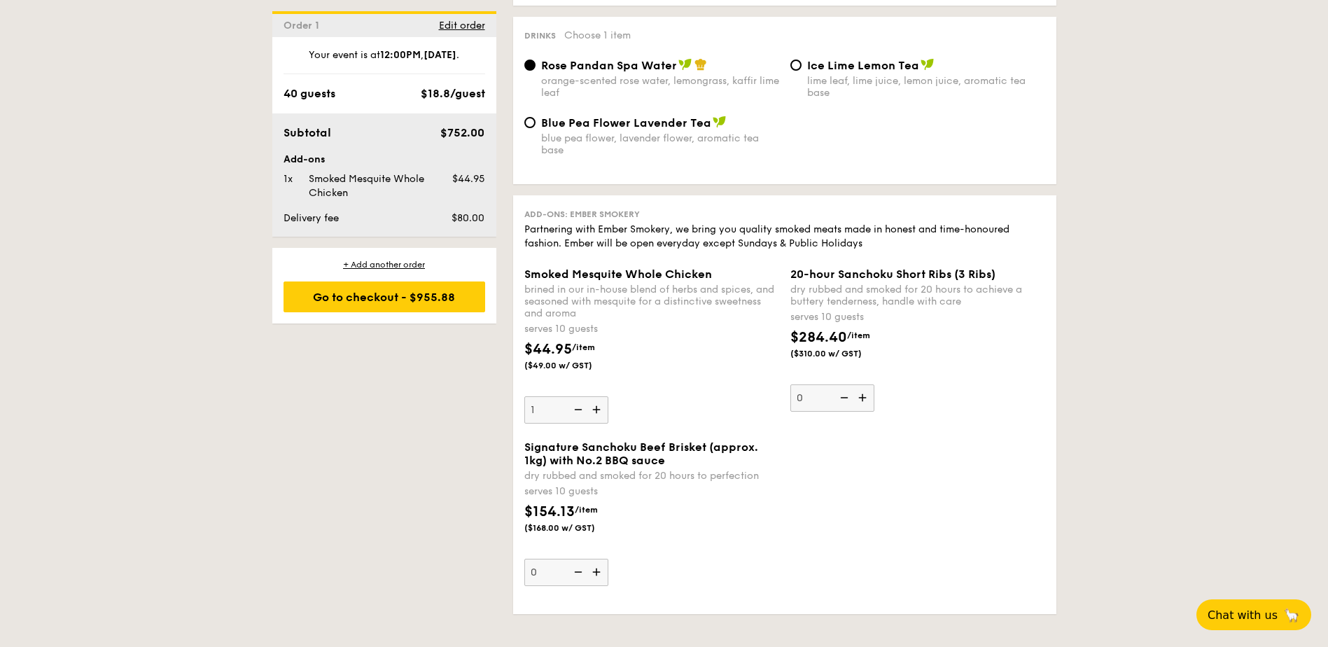
scroll to position [1540, 0]
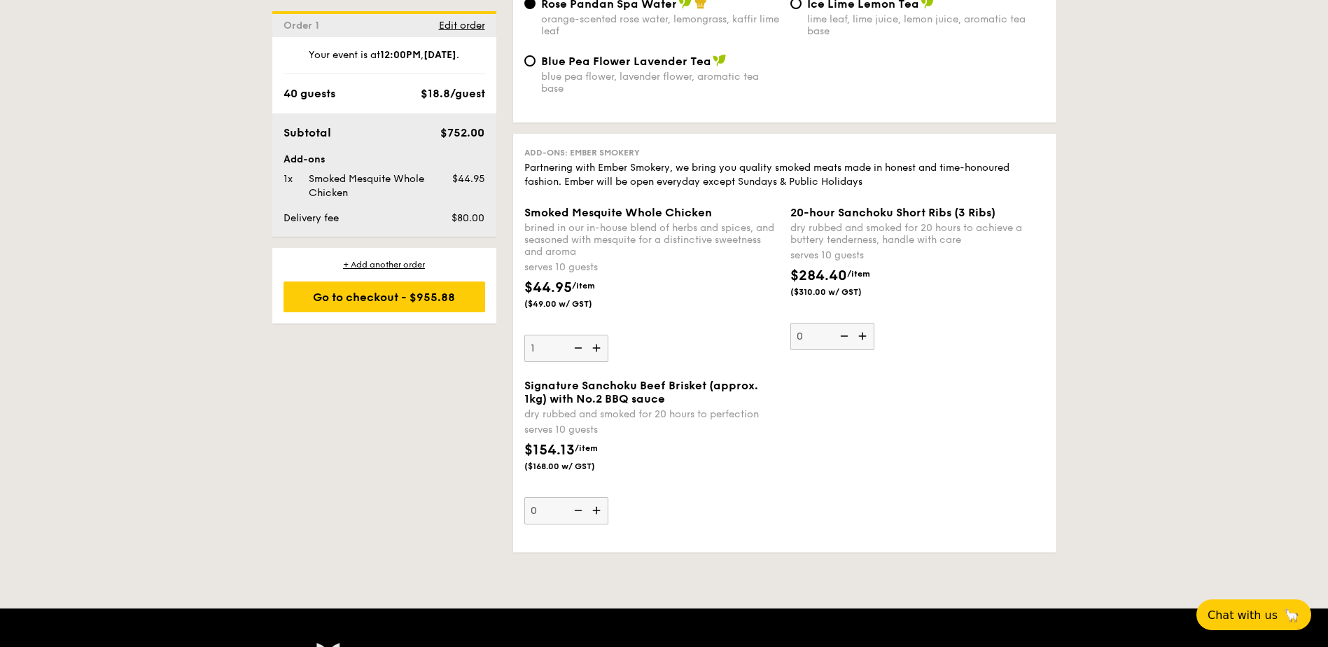
select select
